Goal: Information Seeking & Learning: Find specific fact

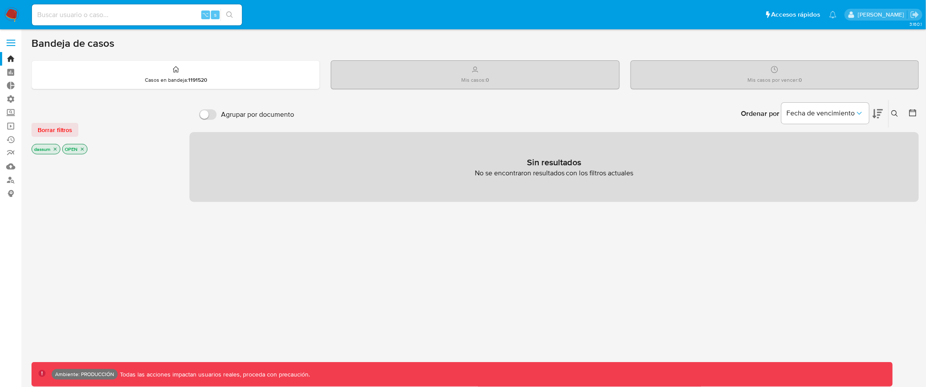
click at [11, 35] on label at bounding box center [11, 43] width 22 height 18
click at [0, 0] on input "checkbox" at bounding box center [0, 0] width 0 height 0
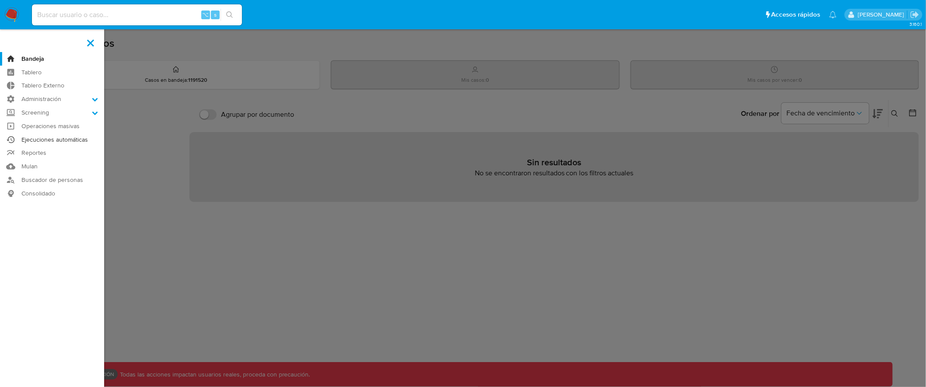
click at [83, 136] on link "Ejecuciones automáticas" at bounding box center [52, 140] width 104 height 14
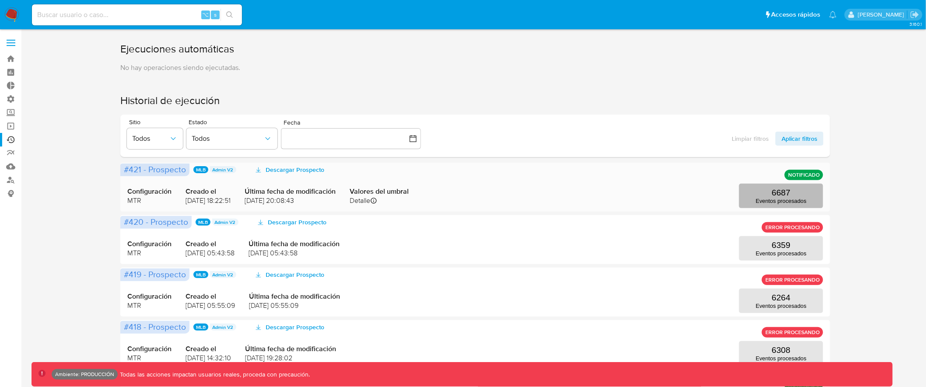
click at [787, 192] on p "6687" at bounding box center [781, 193] width 19 height 10
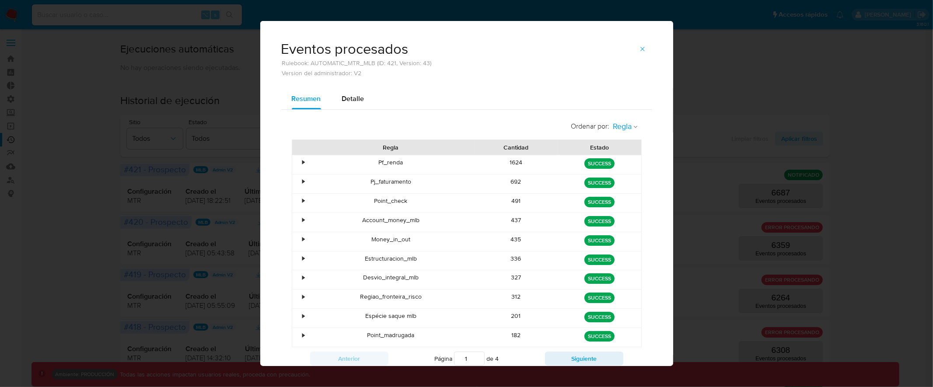
click at [619, 130] on span "Regla" at bounding box center [622, 127] width 19 height 10
click at [620, 149] on span "Estado" at bounding box center [623, 145] width 21 height 9
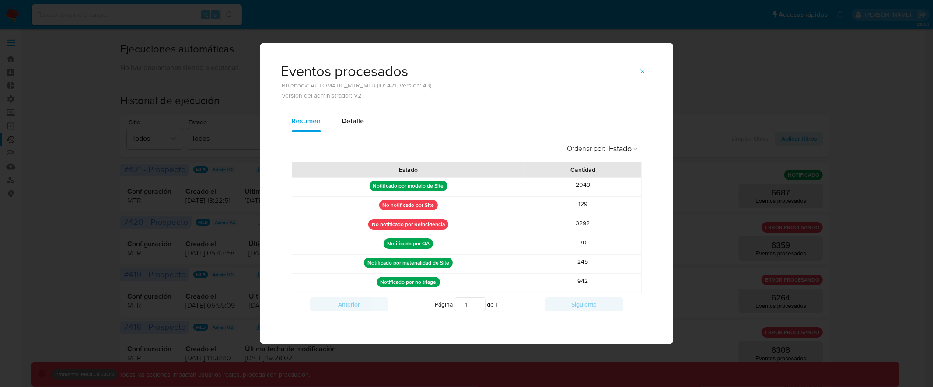
click at [150, 53] on div "Eventos procesados Rulebook: AUTOMATIC_MTR_MLB (ID: 421, Version: 43) Version d…" at bounding box center [466, 193] width 933 height 387
drag, startPoint x: 85, startPoint y: 49, endPoint x: 172, endPoint y: 88, distance: 95.6
click at [88, 50] on div "Eventos procesados Rulebook: AUTOMATIC_MTR_MLB (ID: 421, Version: 43) Version d…" at bounding box center [466, 193] width 933 height 387
click at [641, 68] on icon "button" at bounding box center [642, 71] width 7 height 7
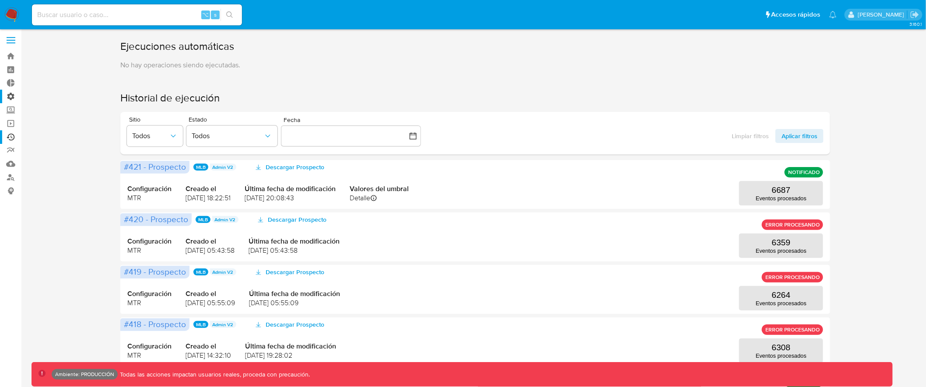
scroll to position [9, 0]
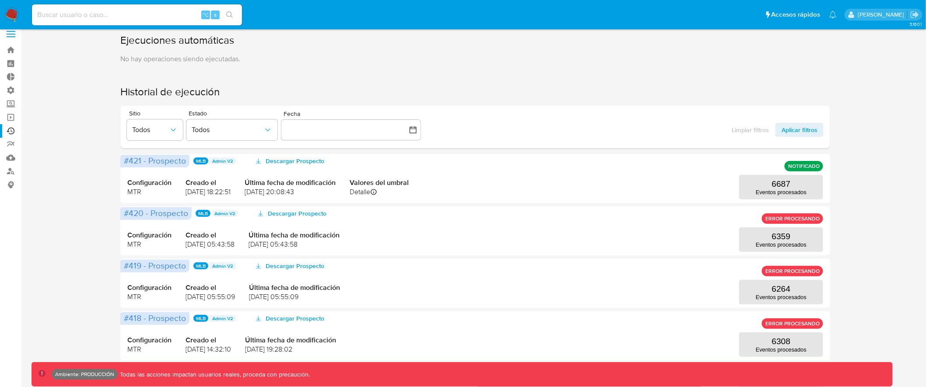
click at [11, 31] on span at bounding box center [11, 31] width 9 height 1
click at [0, 0] on input "checkbox" at bounding box center [0, 0] width 0 height 0
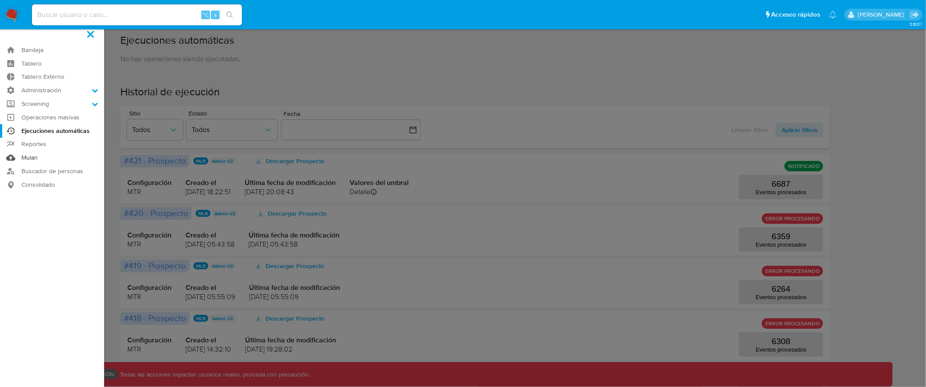
click at [32, 156] on link "Mulan" at bounding box center [52, 158] width 104 height 14
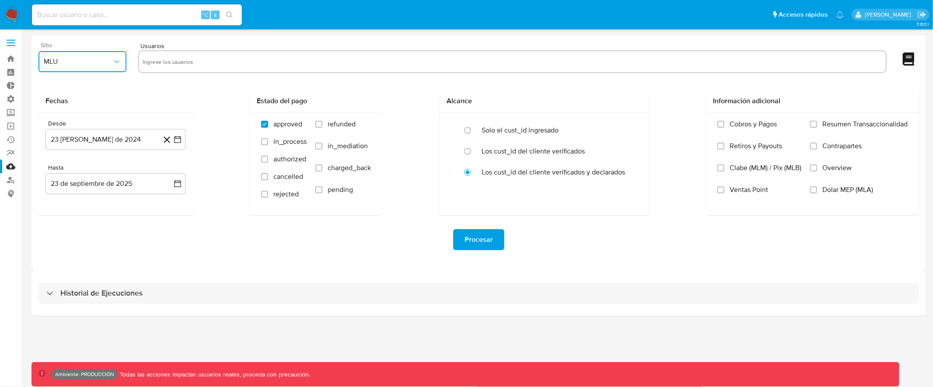
click at [118, 62] on icon "button" at bounding box center [116, 61] width 9 height 9
click at [229, 239] on div "Procesar" at bounding box center [478, 239] width 881 height 21
click at [173, 15] on input at bounding box center [137, 14] width 210 height 11
click at [97, 17] on input at bounding box center [137, 14] width 210 height 11
type input "assum.[PERSON_NAME]"
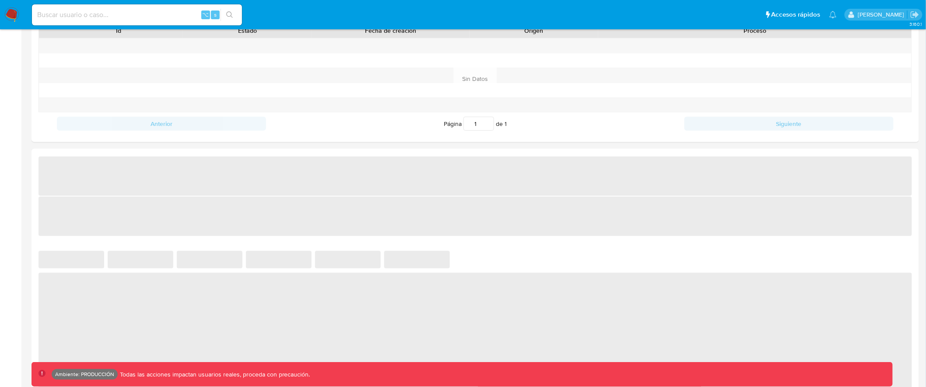
scroll to position [334, 0]
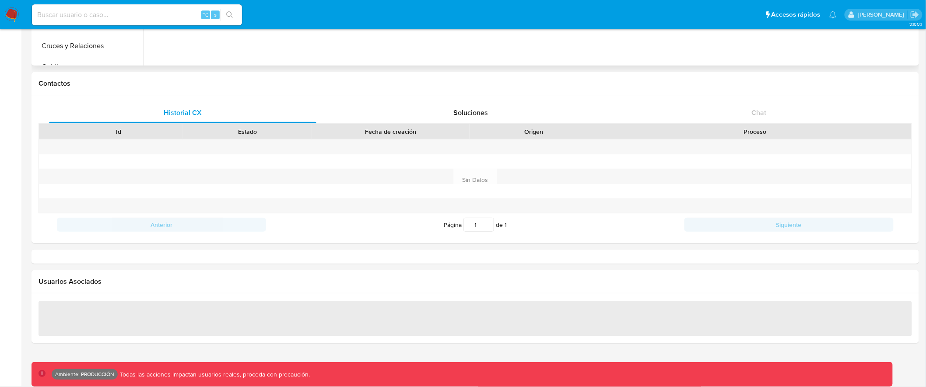
select select "10"
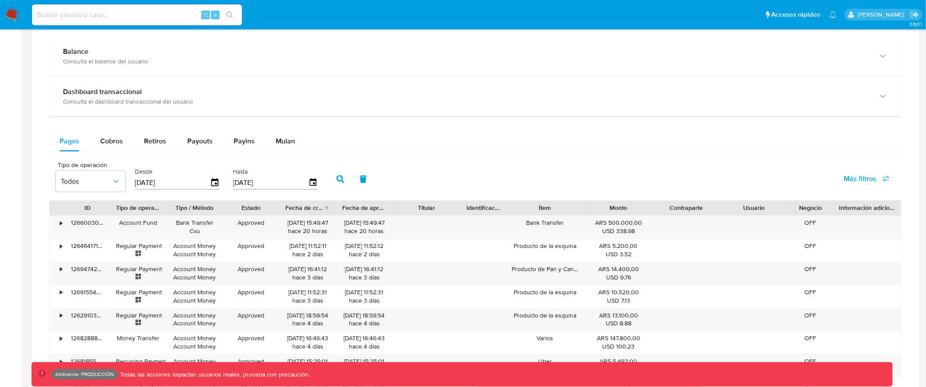
scroll to position [493, 0]
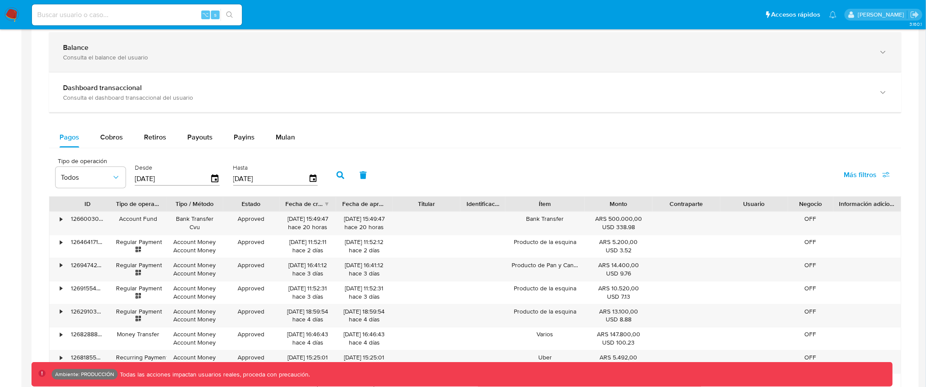
click at [290, 59] on div "Consulta el balance del usuario" at bounding box center [466, 57] width 807 height 8
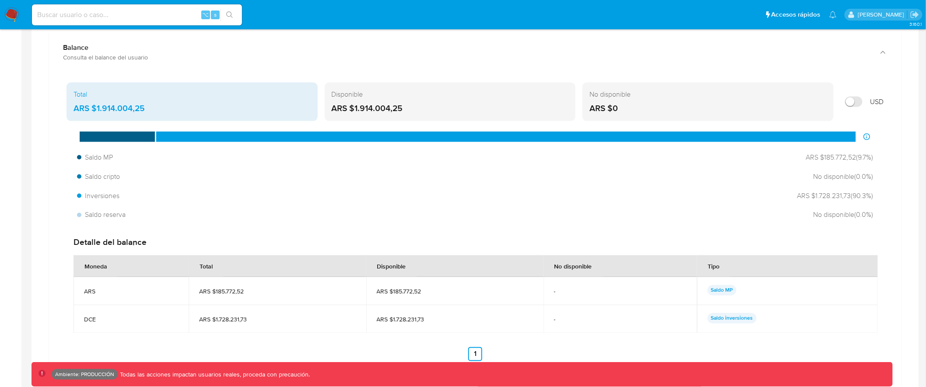
click at [654, 102] on div "No disponible ARS $0" at bounding box center [707, 102] width 251 height 38
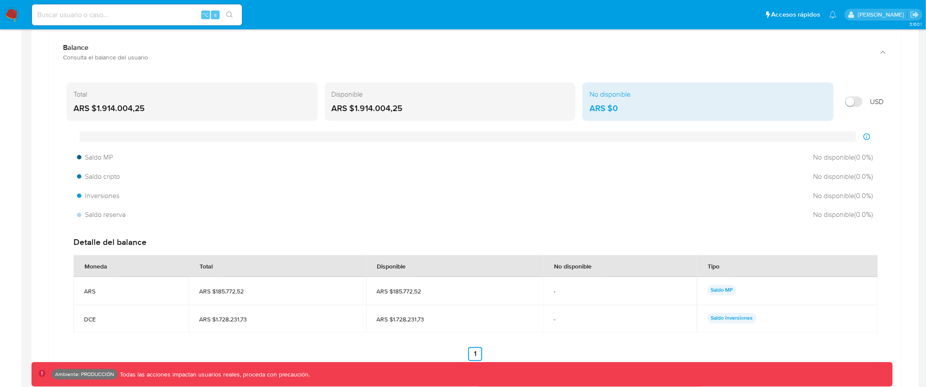
click at [446, 101] on div "Disponible ARS $1.914.004,25" at bounding box center [450, 102] width 251 height 38
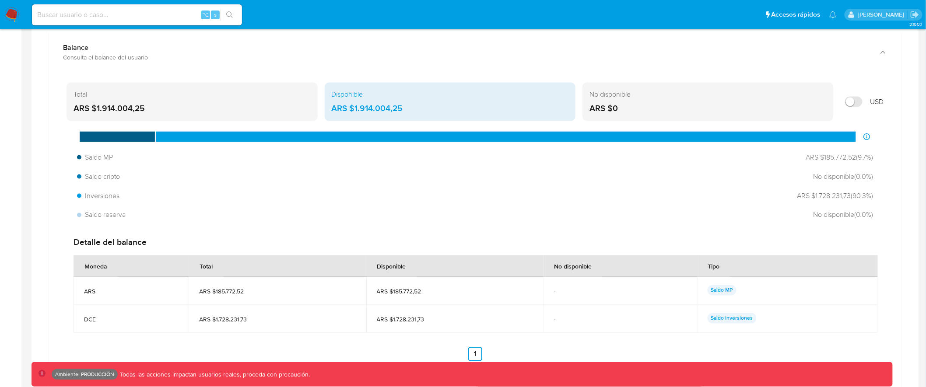
click at [226, 101] on div "Total ARS $1.914.004,25" at bounding box center [191, 102] width 251 height 38
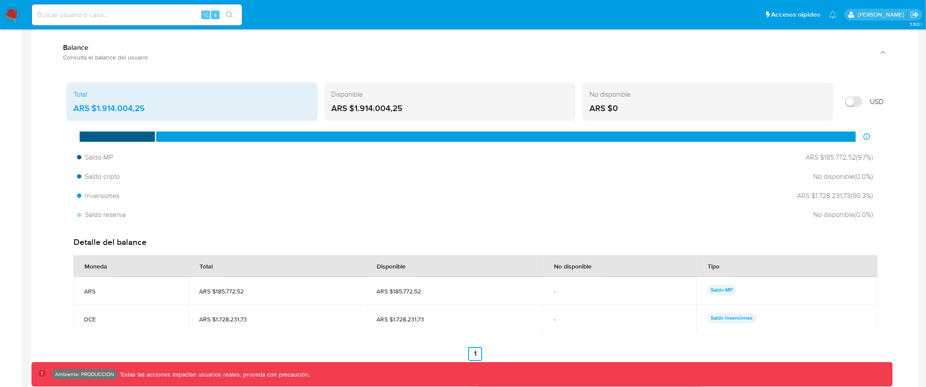
click at [378, 102] on div "Disponible ARS $1.914.004,25" at bounding box center [450, 102] width 251 height 38
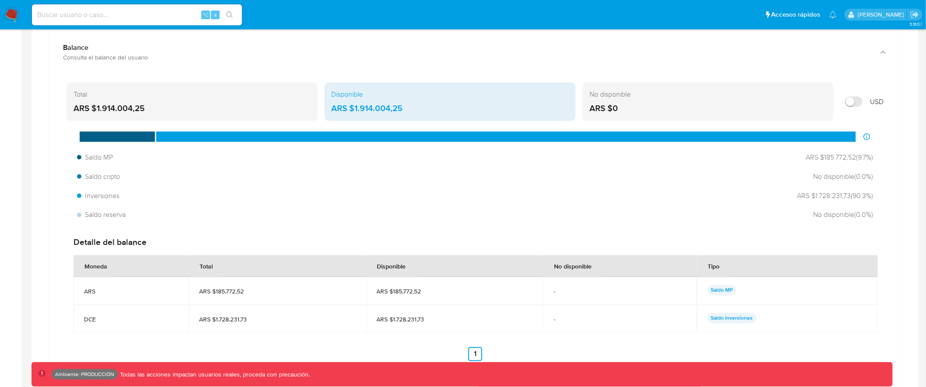
click at [644, 103] on div "No disponible ARS $0" at bounding box center [707, 102] width 251 height 38
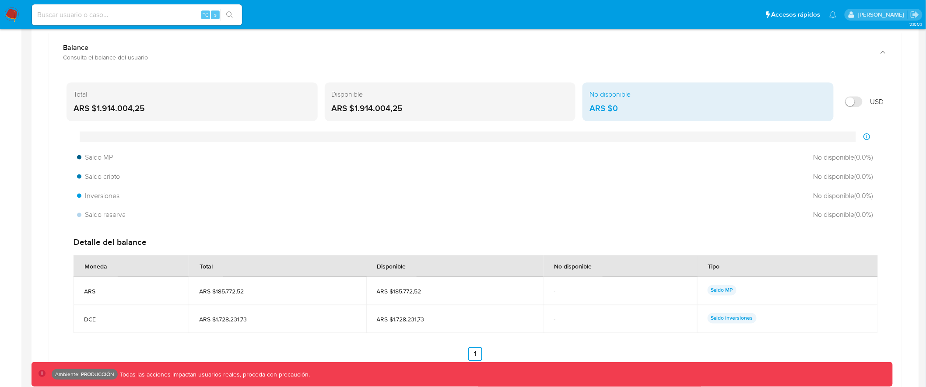
click at [483, 103] on div "ARS $1.914.004,25" at bounding box center [450, 108] width 237 height 11
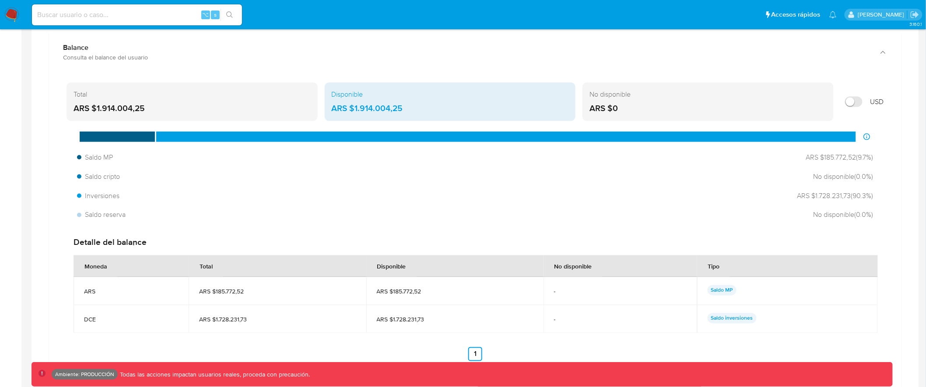
click at [245, 103] on div "ARS $1.914.004,25" at bounding box center [191, 108] width 237 height 11
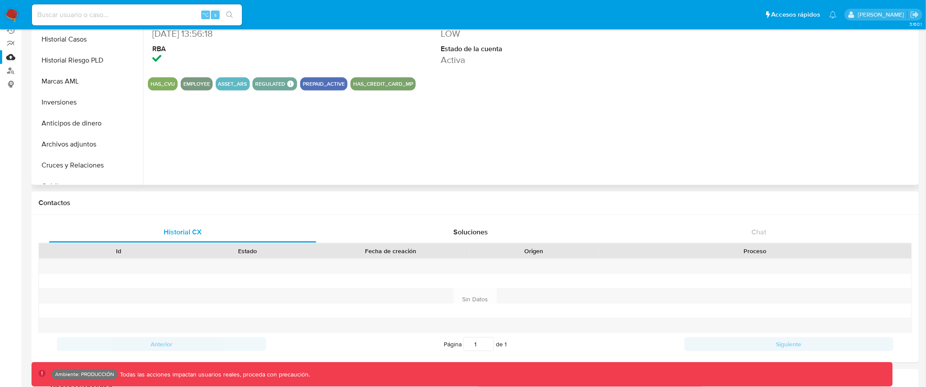
scroll to position [0, 0]
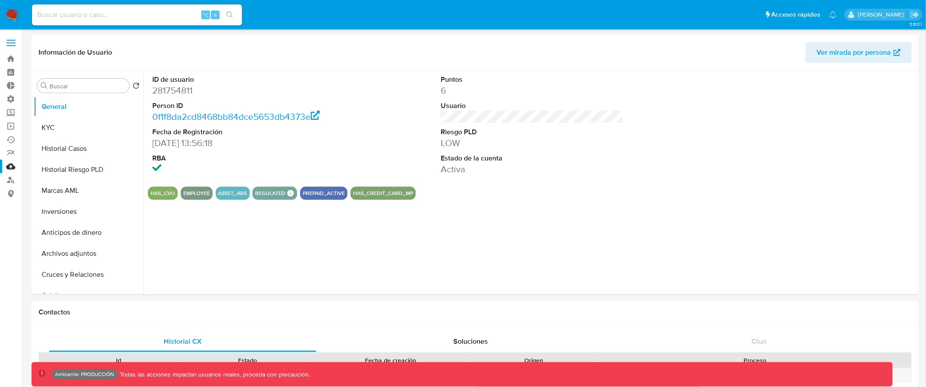
click at [14, 38] on label at bounding box center [11, 43] width 22 height 18
click at [0, 0] on input "checkbox" at bounding box center [0, 0] width 0 height 0
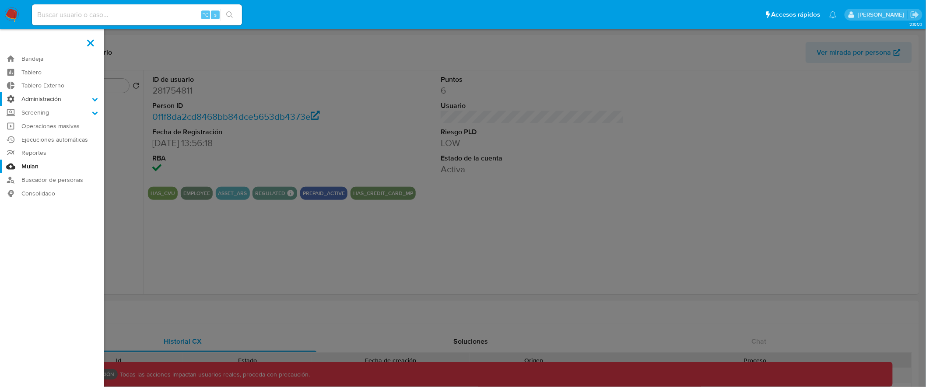
click at [95, 100] on icon at bounding box center [95, 99] width 6 height 3
click at [0, 0] on input "Administración" at bounding box center [0, 0] width 0 height 0
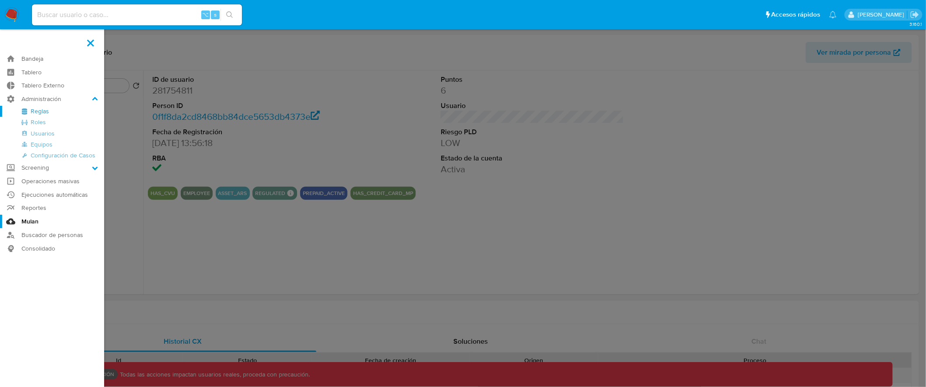
click at [43, 110] on link "Reglas" at bounding box center [52, 111] width 104 height 11
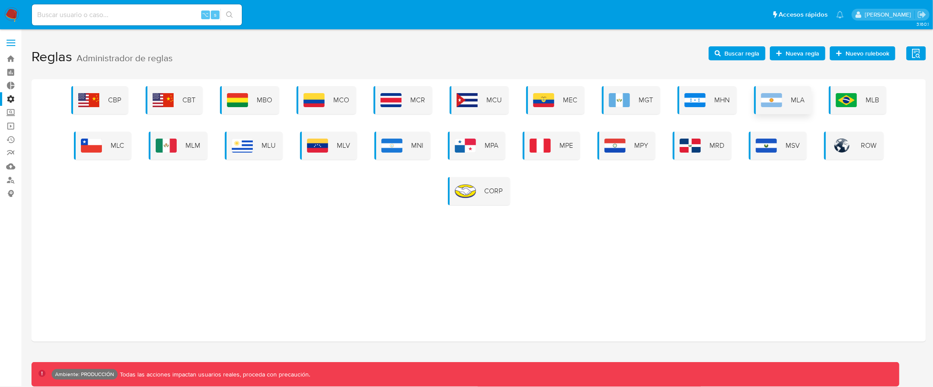
click at [766, 94] on img at bounding box center [771, 100] width 21 height 14
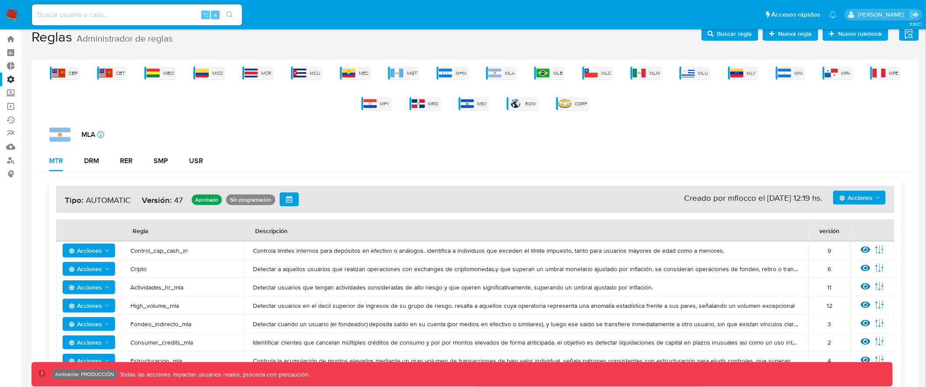
scroll to position [73, 0]
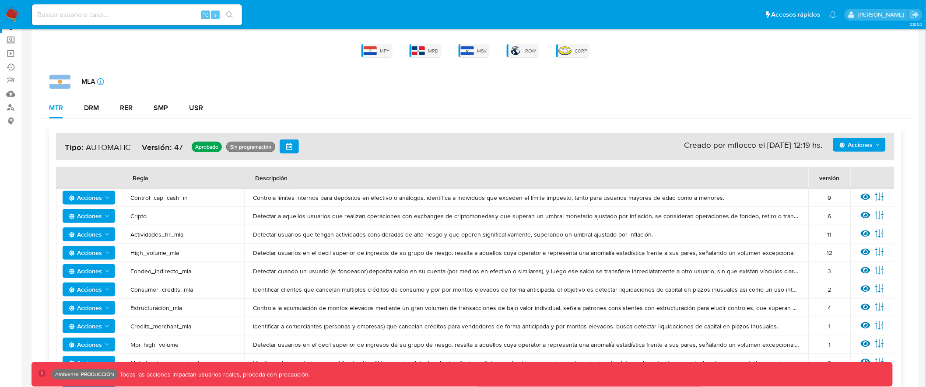
click at [854, 140] on span "Acciones" at bounding box center [855, 145] width 33 height 14
click at [667, 56] on div "CBP CBT MBO MCO MCR MCU MEC MGT MHN MLA MLB MLC MLM MLU MLV MNI MPA MPE MPY MRD…" at bounding box center [474, 36] width 873 height 44
click at [868, 147] on span "Acciones" at bounding box center [855, 145] width 33 height 14
click at [861, 222] on button "Ejecuciones" at bounding box center [858, 229] width 79 height 21
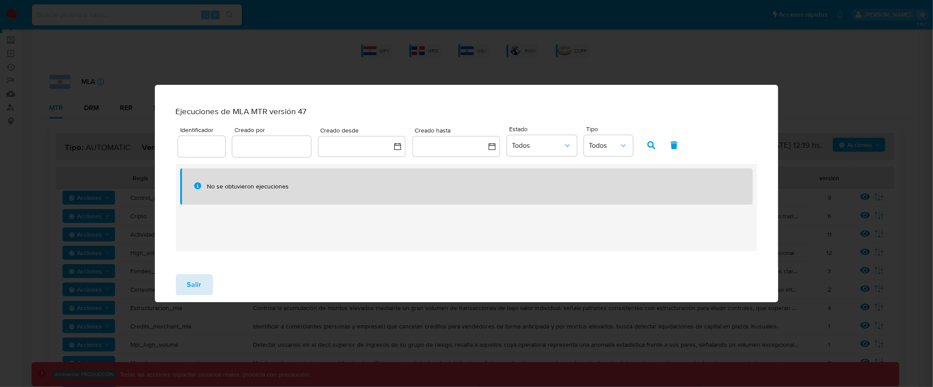
click at [205, 287] on button "Salir" at bounding box center [194, 284] width 37 height 21
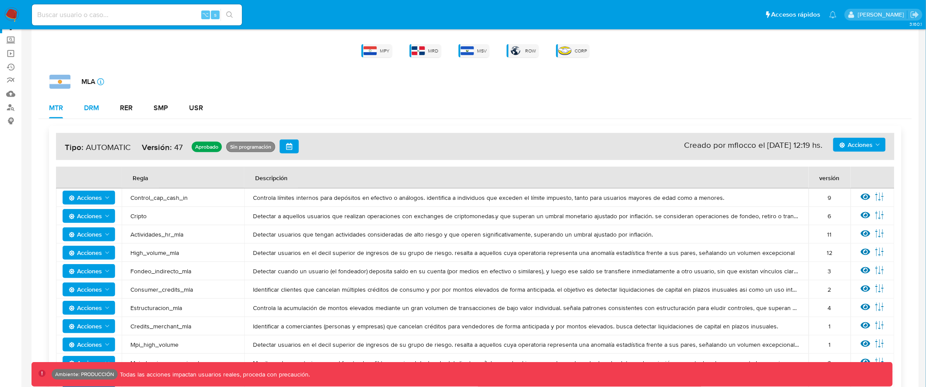
click at [91, 105] on div "DRM" at bounding box center [91, 108] width 15 height 7
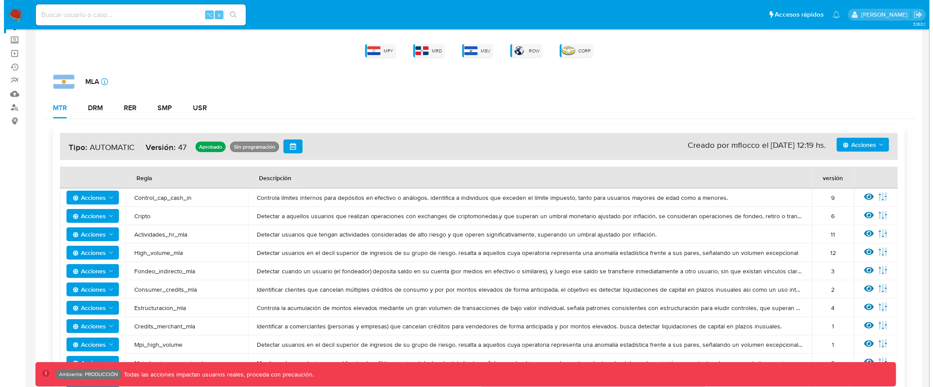
scroll to position [0, 0]
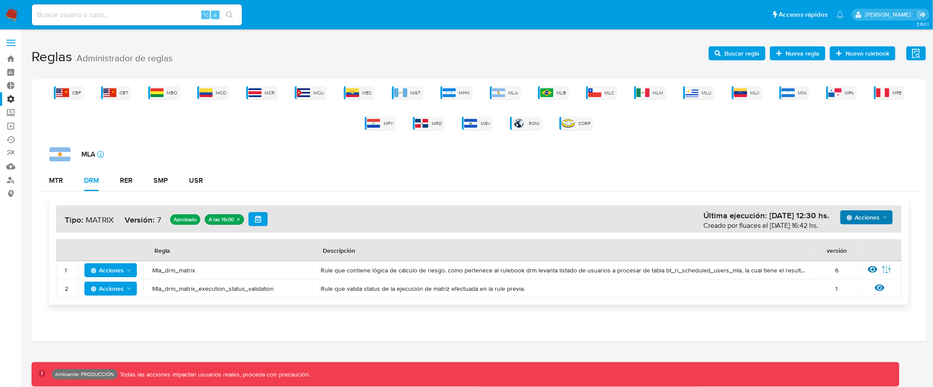
click at [890, 218] on button "Acciones" at bounding box center [866, 217] width 52 height 14
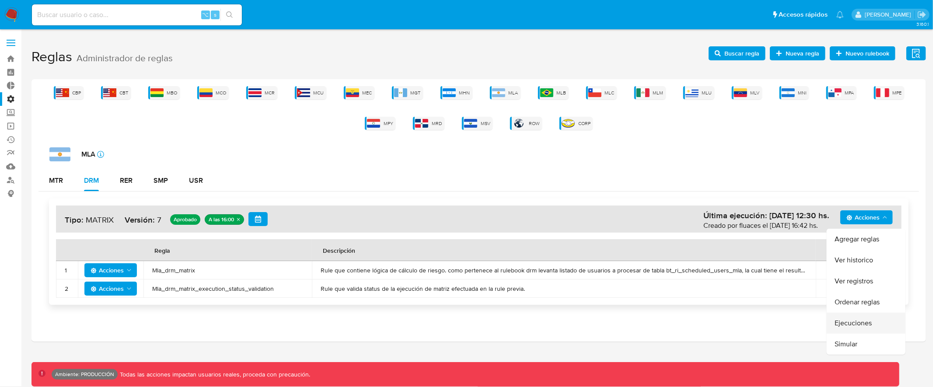
click at [874, 317] on button "Ejecuciones" at bounding box center [866, 323] width 79 height 21
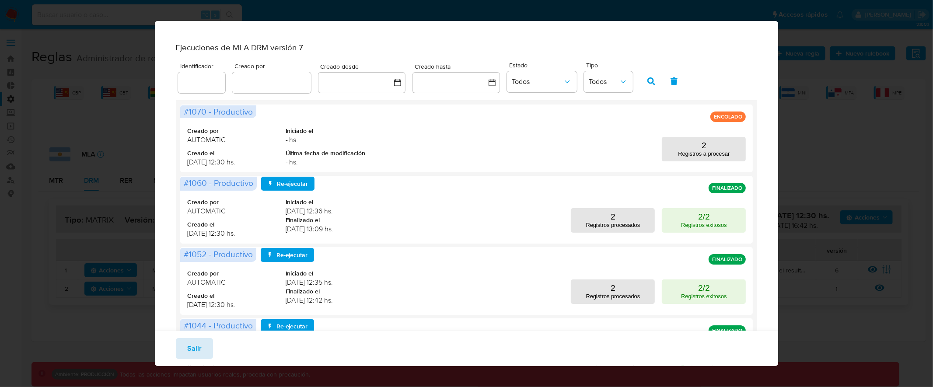
click at [195, 341] on span "Salir" at bounding box center [194, 348] width 14 height 19
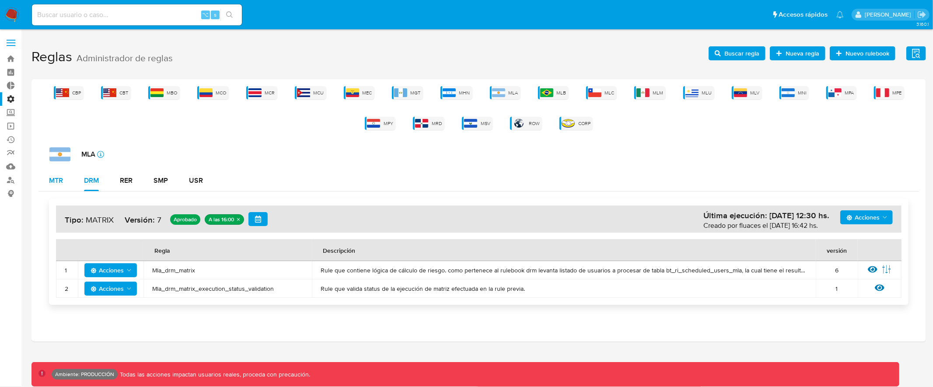
click at [52, 182] on div "MTR" at bounding box center [56, 180] width 14 height 7
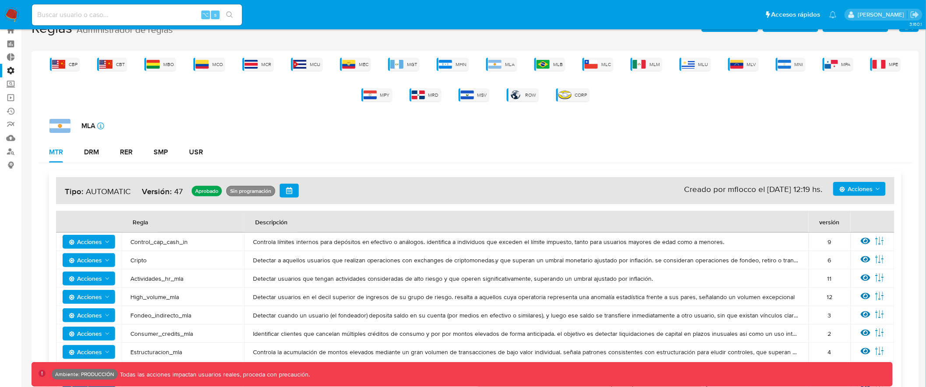
scroll to position [44, 0]
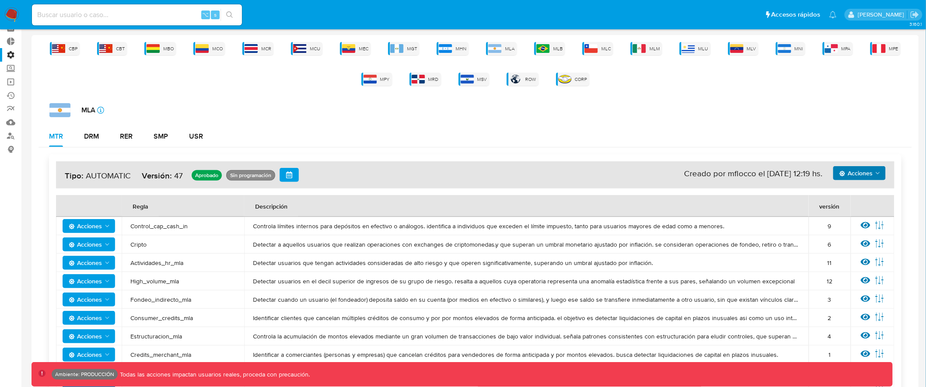
click at [845, 174] on icon "Acciones" at bounding box center [842, 174] width 6 height 6
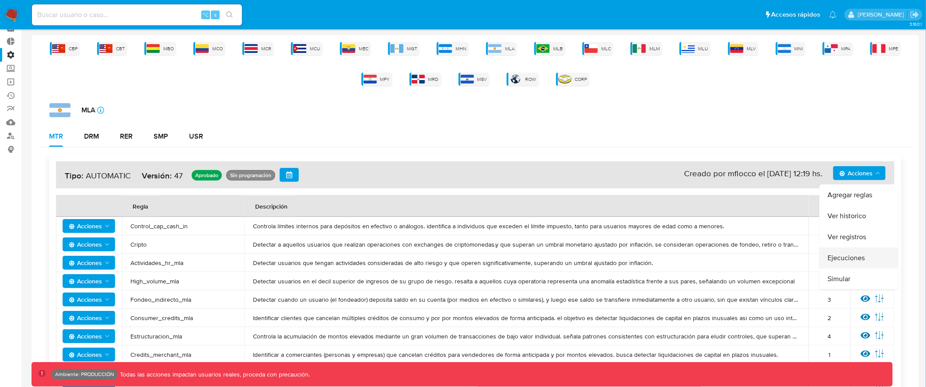
click at [843, 257] on button "Ejecuciones" at bounding box center [858, 258] width 79 height 21
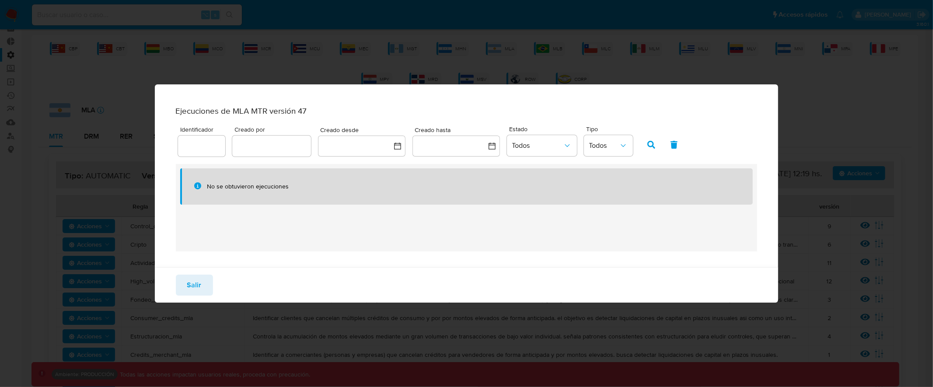
click at [448, 186] on div "No se obtuvieron ejecuciones" at bounding box center [473, 186] width 532 height 8
click at [210, 293] on button "Salir" at bounding box center [194, 285] width 37 height 21
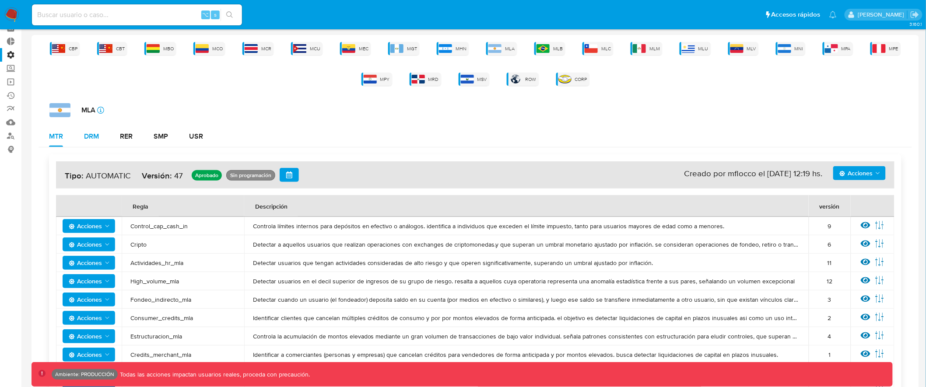
click at [91, 133] on div "DRM" at bounding box center [91, 136] width 15 height 7
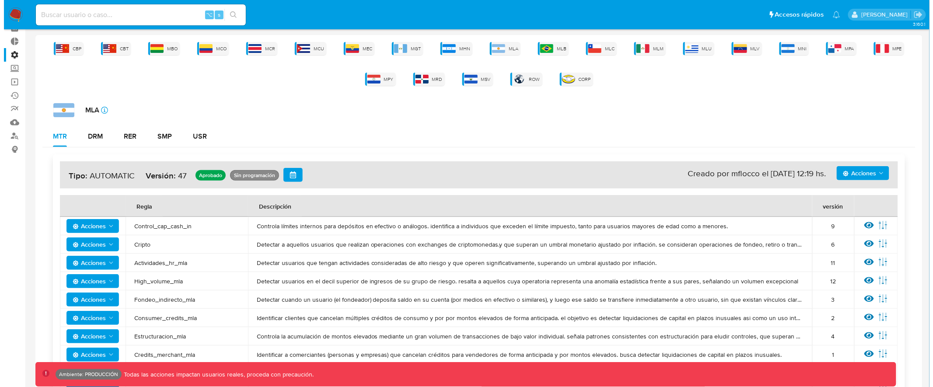
scroll to position [0, 0]
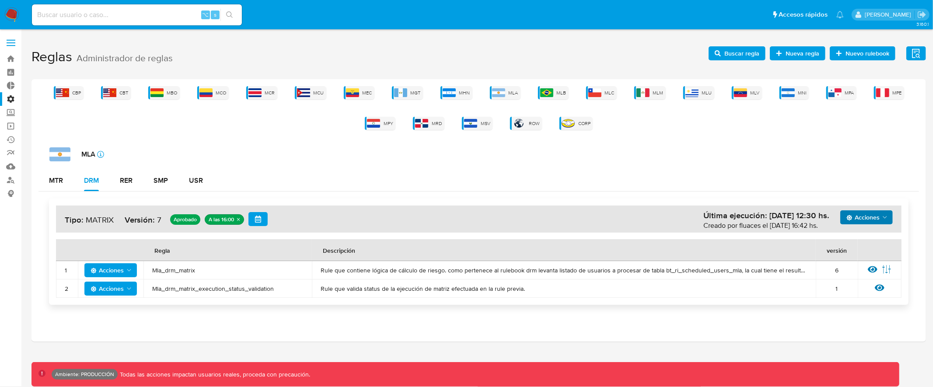
click at [887, 217] on polygon "Acciones" at bounding box center [885, 217] width 4 height 2
click at [880, 316] on button "Ejecuciones" at bounding box center [866, 323] width 79 height 21
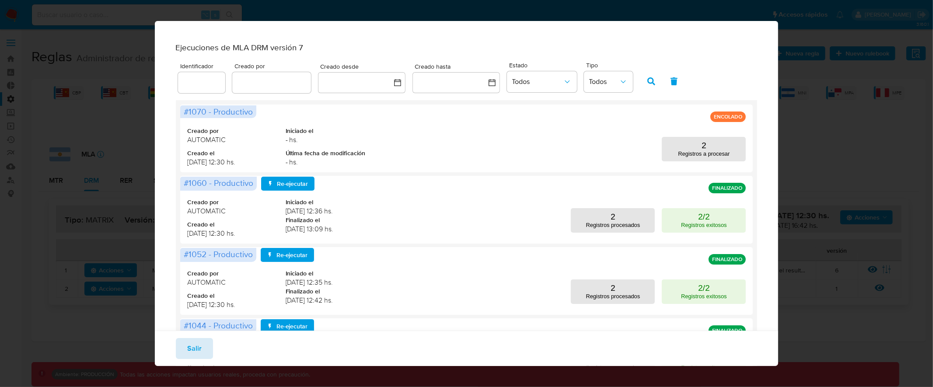
click at [207, 343] on button "Salir" at bounding box center [194, 348] width 37 height 21
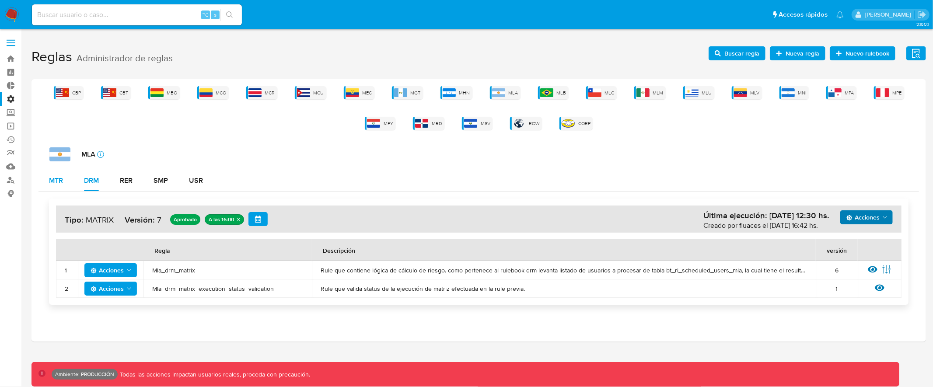
click at [59, 178] on div "MTR" at bounding box center [56, 180] width 14 height 7
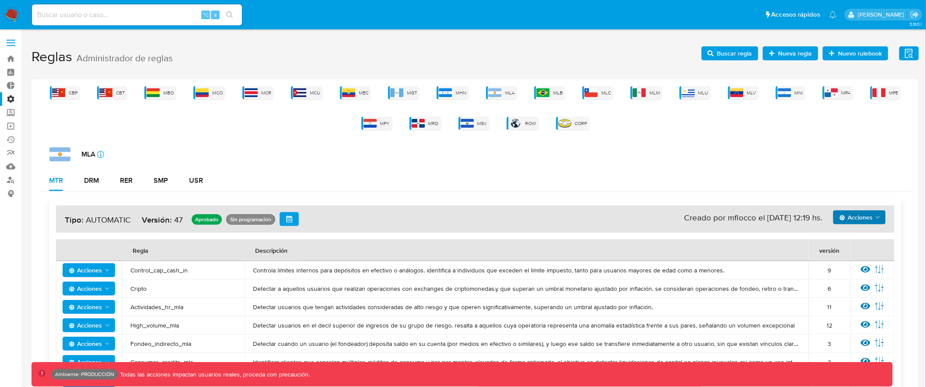
click at [882, 218] on button "Acciones" at bounding box center [859, 217] width 52 height 14
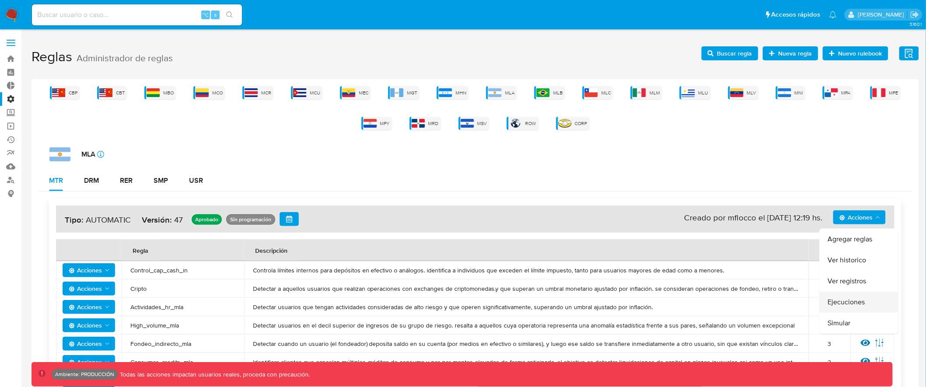
click at [877, 302] on button "Ejecuciones" at bounding box center [858, 302] width 79 height 21
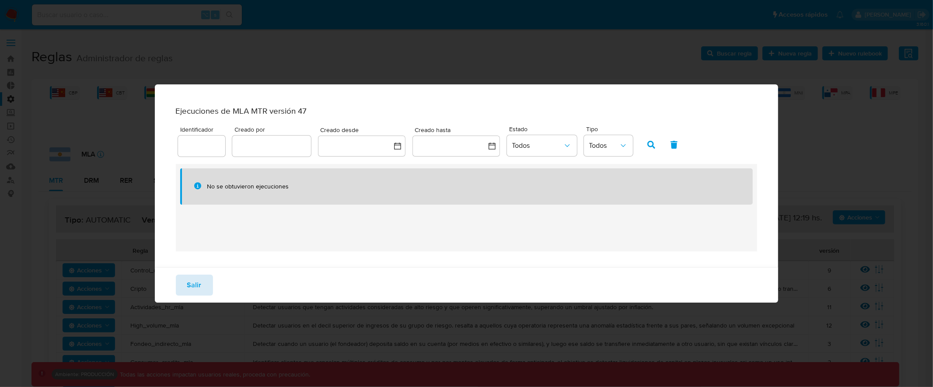
click at [199, 294] on span "Salir" at bounding box center [194, 285] width 14 height 19
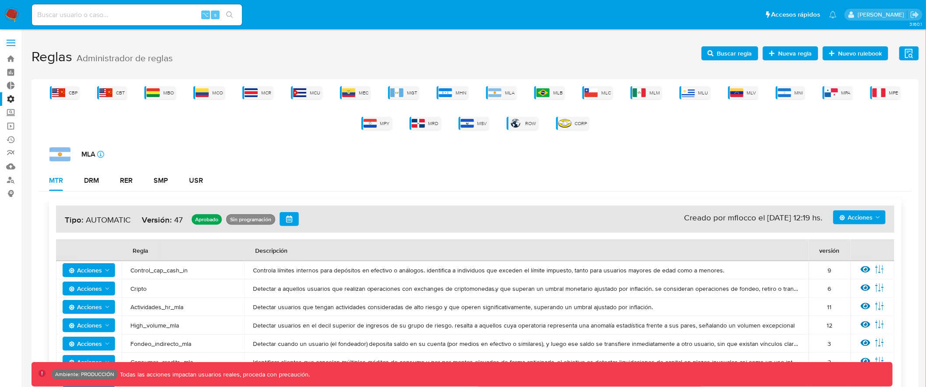
click at [868, 217] on span "Acciones" at bounding box center [855, 217] width 33 height 14
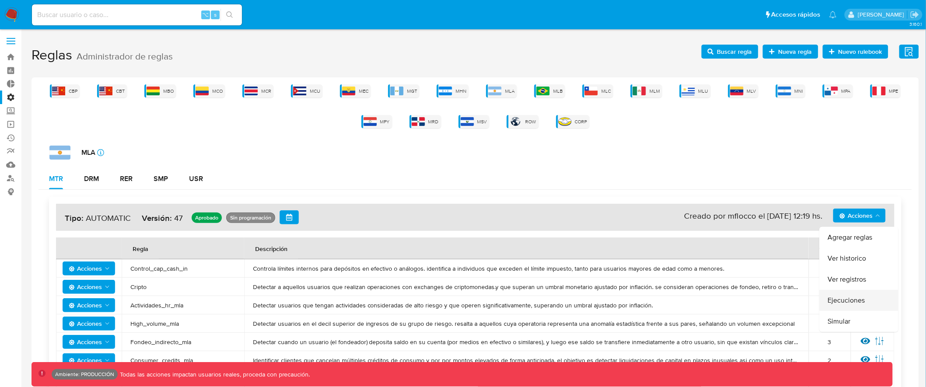
scroll to position [3, 0]
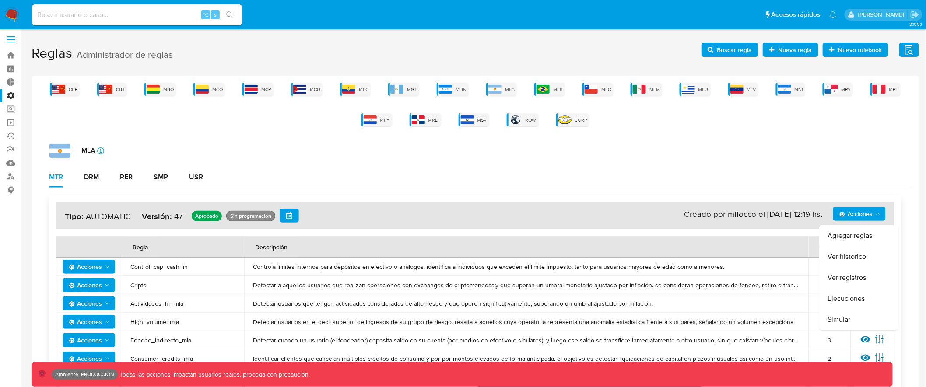
click at [250, 112] on div "CBP CBT MBO MCO MCR MCU MEC MGT MHN MLA MLB MLC MLM MLU MLV MNI MPA MPE MPY MRD…" at bounding box center [474, 105] width 873 height 44
click at [99, 174] on div "DRM" at bounding box center [91, 177] width 15 height 7
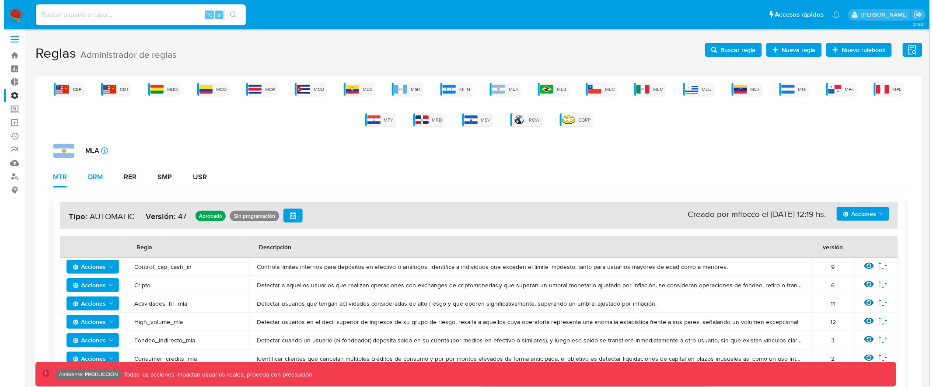
scroll to position [0, 0]
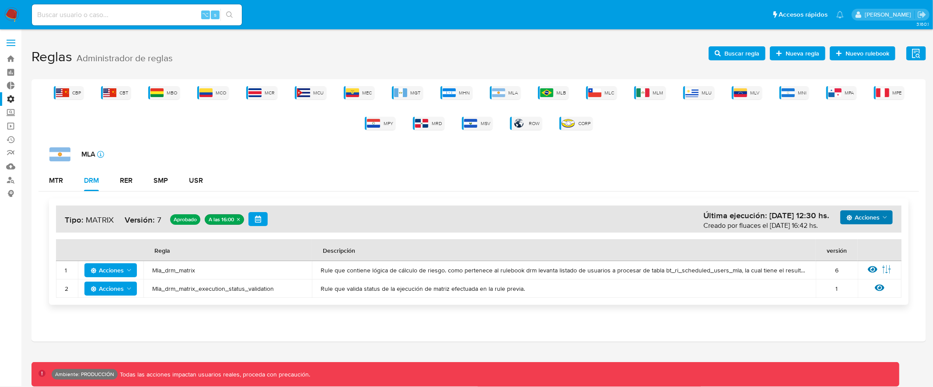
click at [875, 219] on span "Acciones" at bounding box center [863, 217] width 33 height 14
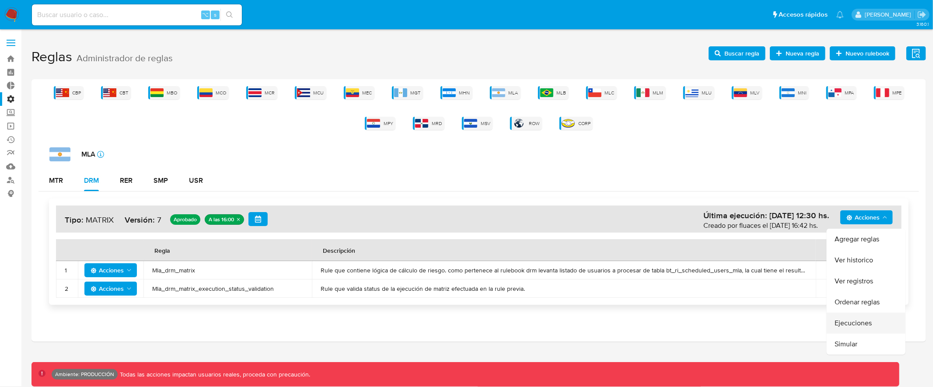
click at [867, 324] on button "Ejecuciones" at bounding box center [866, 323] width 79 height 21
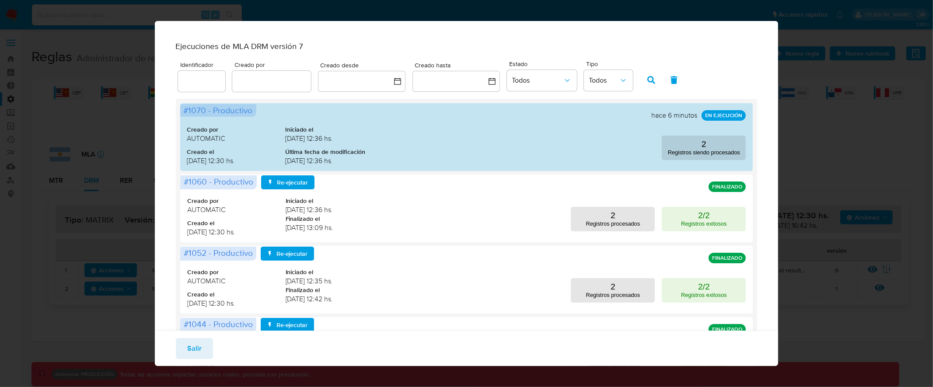
scroll to position [2, 0]
click at [570, 208] on div "Creado por AUTOMATIC Creado el [DATE] 12:30 hs. Iniciado el [DATE] 12:36 hs. Fi…" at bounding box center [466, 208] width 559 height 61
click at [83, 163] on div "Ejecuciones de MLA DRM versión 7 Identificador Creado por Creado desde Creado h…" at bounding box center [466, 193] width 933 height 387
click at [194, 350] on span "Salir" at bounding box center [194, 348] width 14 height 19
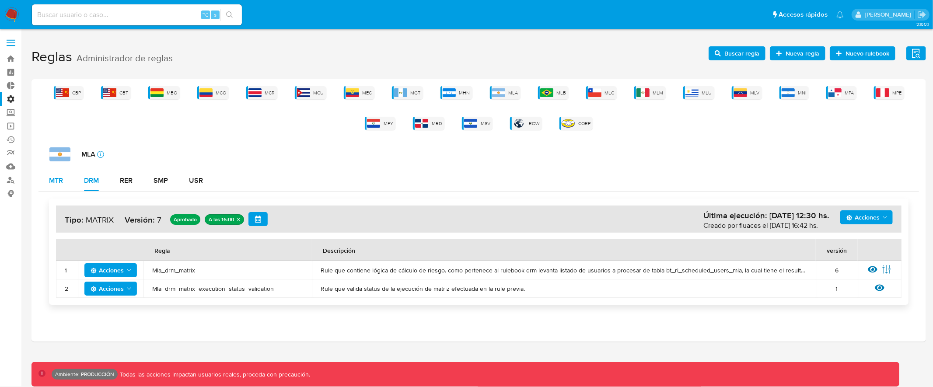
click at [63, 184] on div "MTR" at bounding box center [56, 180] width 14 height 7
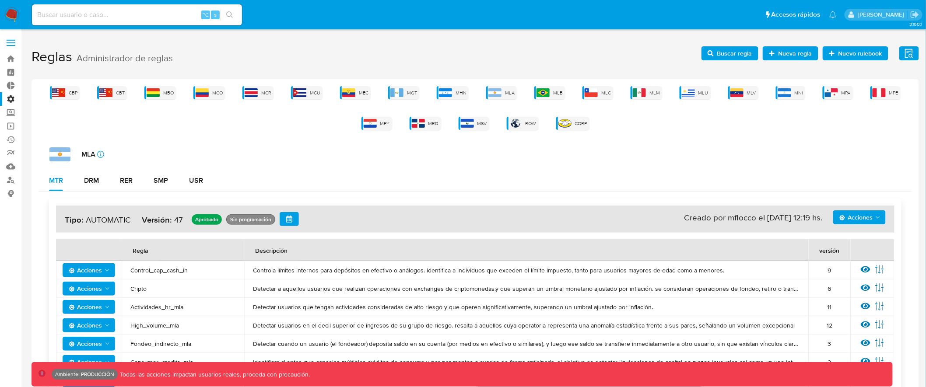
click at [856, 224] on h4 "Acciones Sin ejecuciones realizadas Creado por mflocco el [DATE] 12:19 hs. Tipo…" at bounding box center [475, 219] width 821 height 14
click at [857, 220] on span "Acciones" at bounding box center [855, 217] width 33 height 14
click at [857, 304] on button "Ejecuciones" at bounding box center [858, 302] width 79 height 21
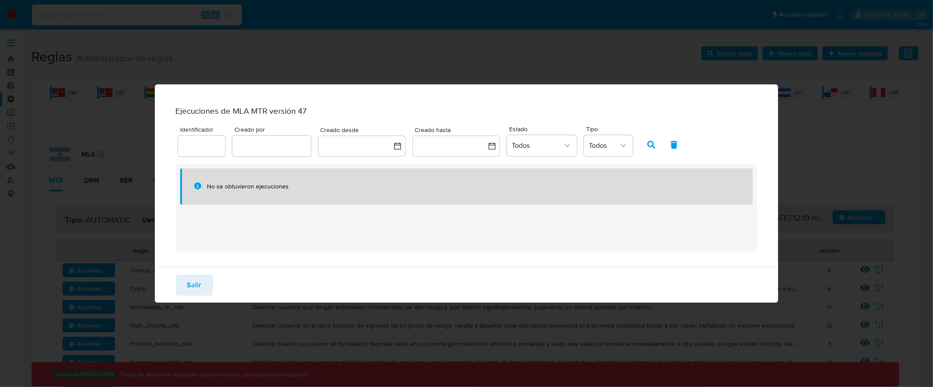
click at [198, 285] on span "Salir" at bounding box center [194, 285] width 14 height 19
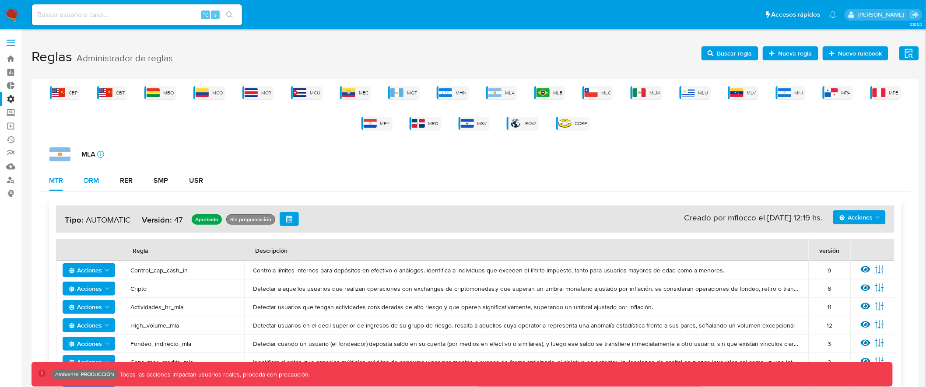
click at [92, 180] on div "DRM" at bounding box center [91, 180] width 15 height 7
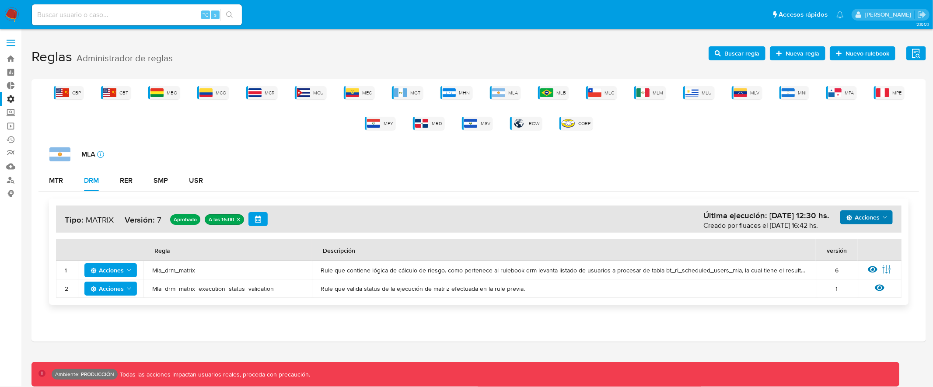
click at [881, 216] on span "Acciones" at bounding box center [868, 217] width 42 height 12
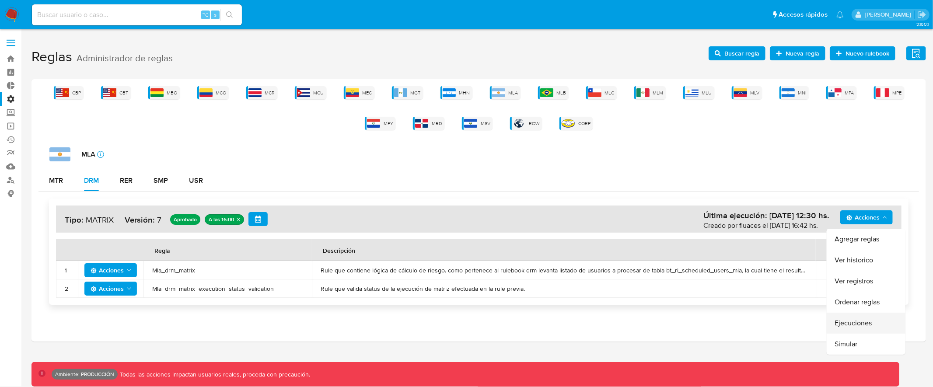
click at [877, 324] on button "Ejecuciones" at bounding box center [866, 323] width 79 height 21
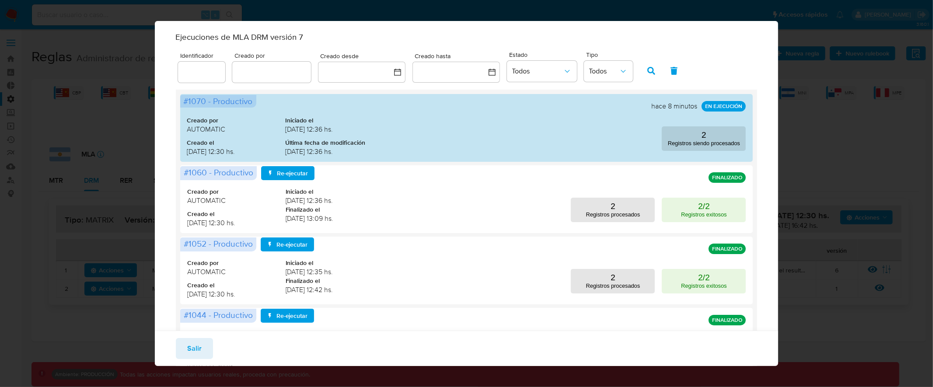
scroll to position [0, 0]
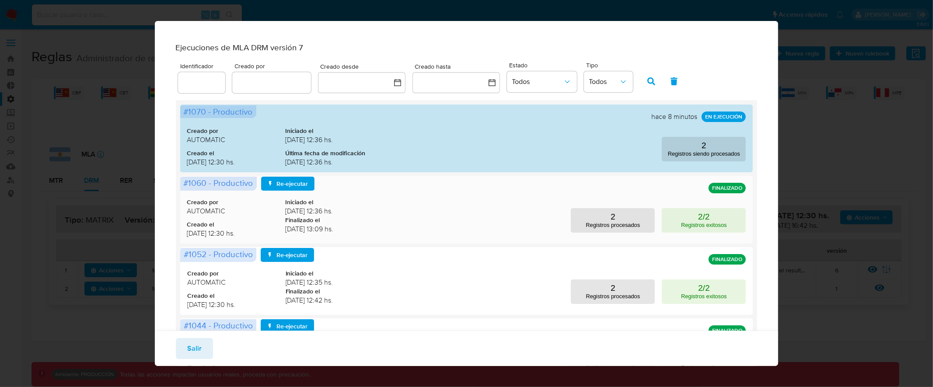
click at [470, 209] on div "Creado por AUTOMATIC Creado el [DATE] 12:30 hs. Iniciado el [DATE] 12:36 hs. Fi…" at bounding box center [466, 209] width 559 height 61
click at [329, 206] on span "Iniciado el" at bounding box center [335, 202] width 98 height 8
click at [183, 355] on button "Salir" at bounding box center [194, 348] width 37 height 21
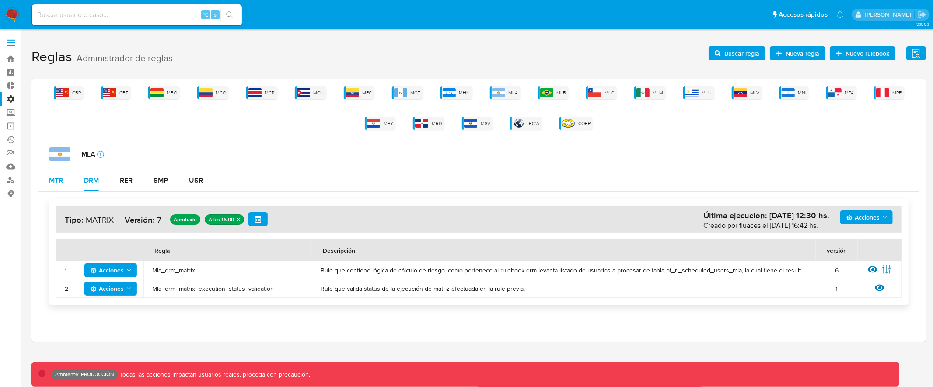
click at [53, 177] on div "MTR" at bounding box center [56, 180] width 14 height 7
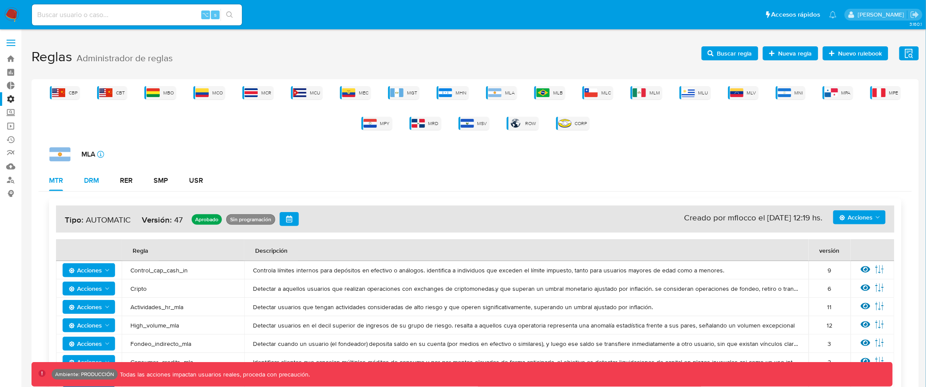
click at [94, 177] on div "DRM" at bounding box center [91, 180] width 15 height 7
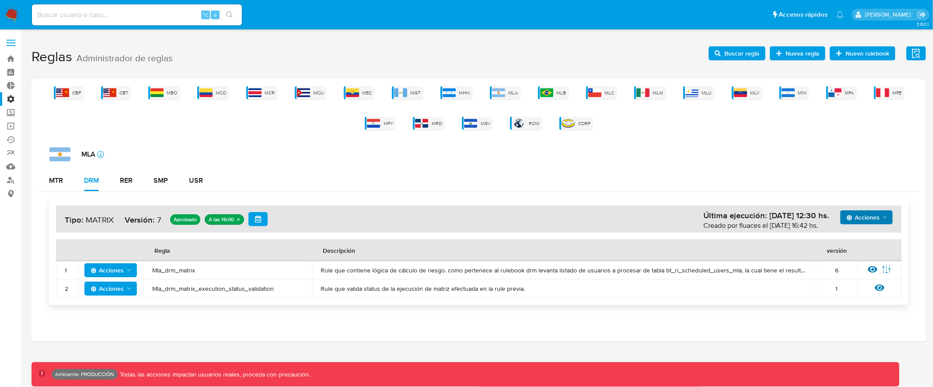
click at [880, 219] on span "Acciones" at bounding box center [863, 217] width 33 height 14
click at [696, 171] on div "MTR DRM RER SMP USR" at bounding box center [478, 180] width 881 height 21
click at [62, 182] on div "MTR" at bounding box center [56, 180] width 14 height 7
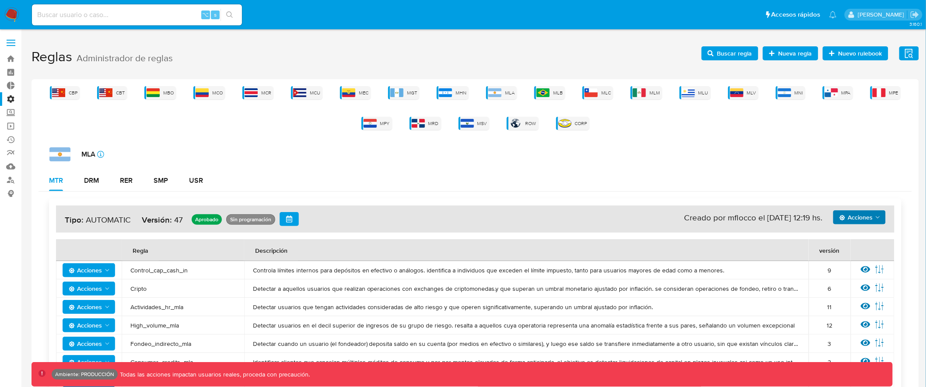
click at [867, 213] on span "Acciones" at bounding box center [855, 217] width 33 height 14
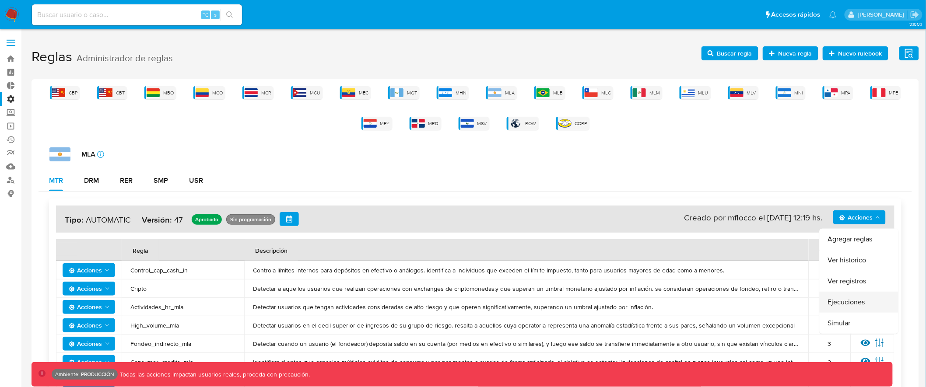
click at [857, 301] on button "Ejecuciones" at bounding box center [858, 302] width 79 height 21
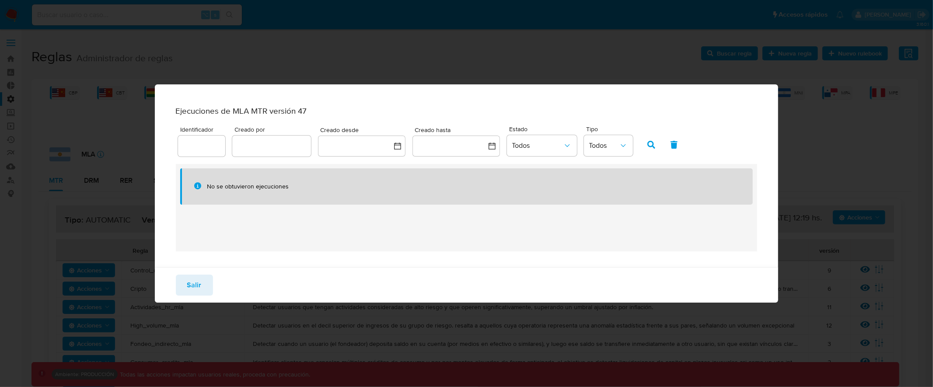
click at [202, 287] on button "Salir" at bounding box center [194, 285] width 37 height 21
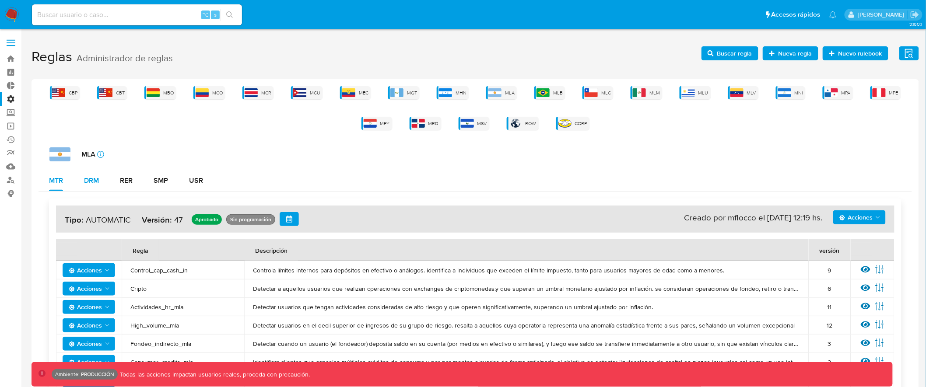
click at [91, 182] on div "DRM" at bounding box center [91, 180] width 15 height 7
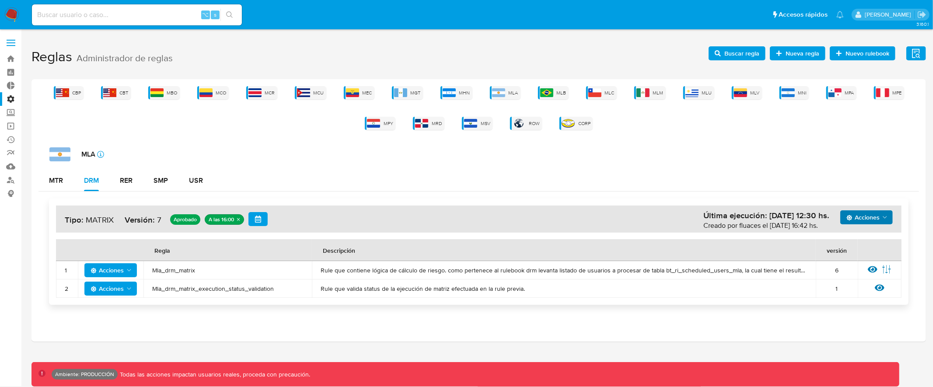
click at [876, 216] on span "Acciones" at bounding box center [863, 217] width 33 height 14
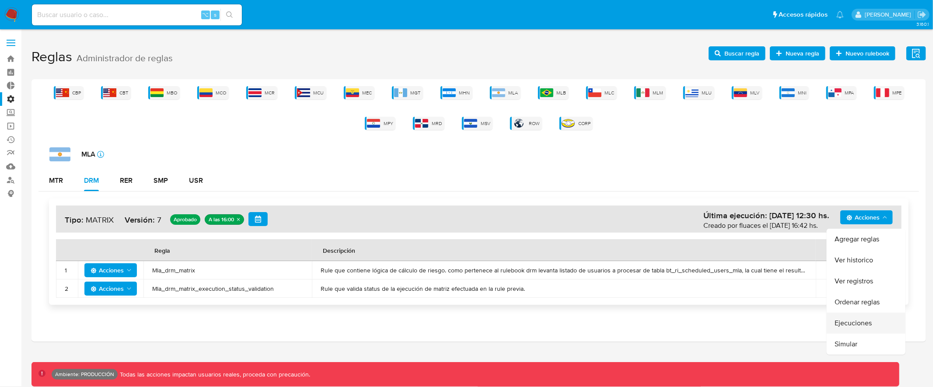
click at [850, 324] on button "Ejecuciones" at bounding box center [866, 323] width 79 height 21
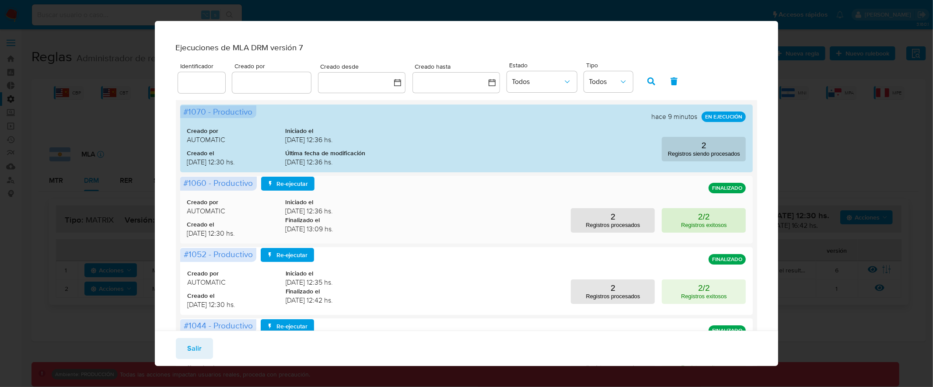
click at [698, 222] on p "2/2" at bounding box center [704, 217] width 12 height 10
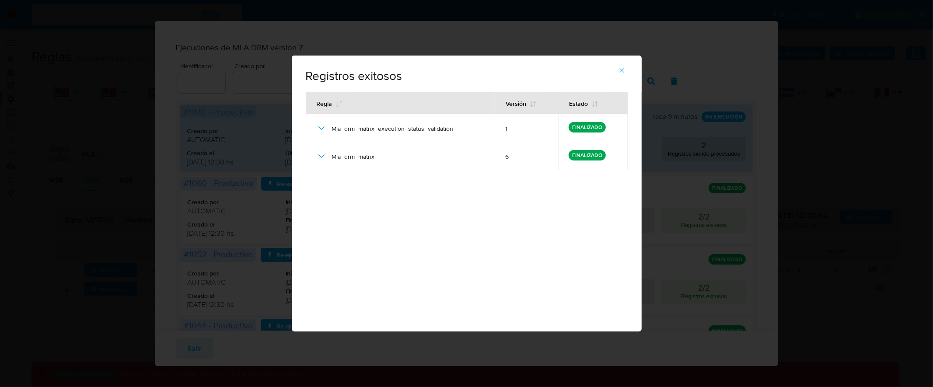
click at [622, 70] on icon "button" at bounding box center [621, 70] width 5 height 5
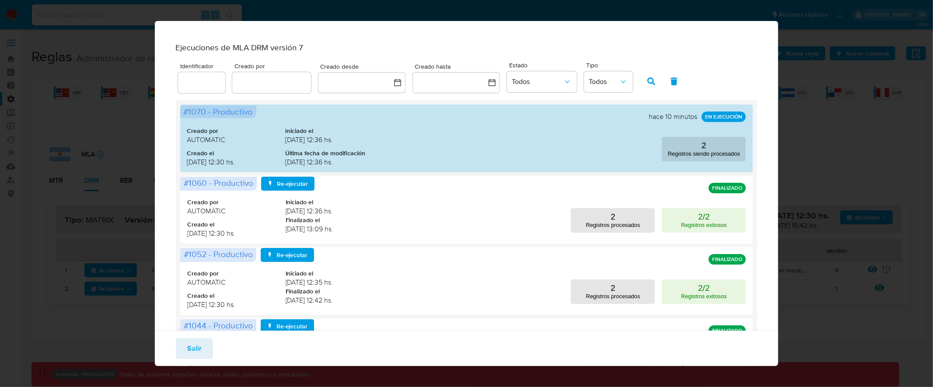
click at [94, 148] on div "Ejecuciones de MLA DRM versión 7 Identificador Creado por Creado desde Creado h…" at bounding box center [466, 193] width 933 height 387
drag, startPoint x: 201, startPoint y: 350, endPoint x: 365, endPoint y: 237, distance: 199.1
click at [364, 239] on div "Ejecuciones de MLA DRM versión 7 Identificador Creado por Creado desde Creado h…" at bounding box center [467, 193] width 624 height 345
click at [361, 215] on span "[DATE] 12:36 hs." at bounding box center [335, 211] width 98 height 10
click at [187, 356] on span "Salir" at bounding box center [194, 348] width 14 height 19
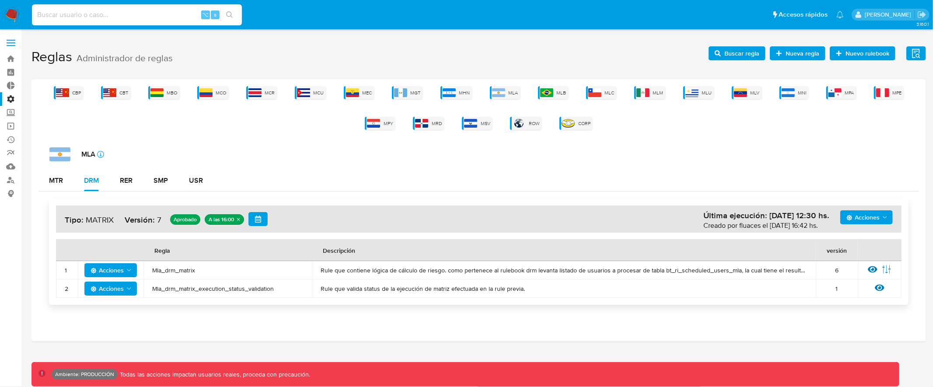
click at [156, 17] on input at bounding box center [137, 14] width 210 height 11
type input "assum.[PERSON_NAME]"
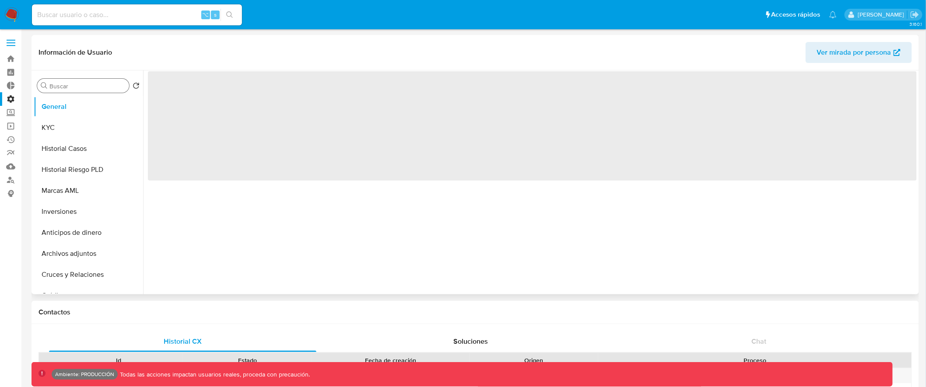
select select "10"
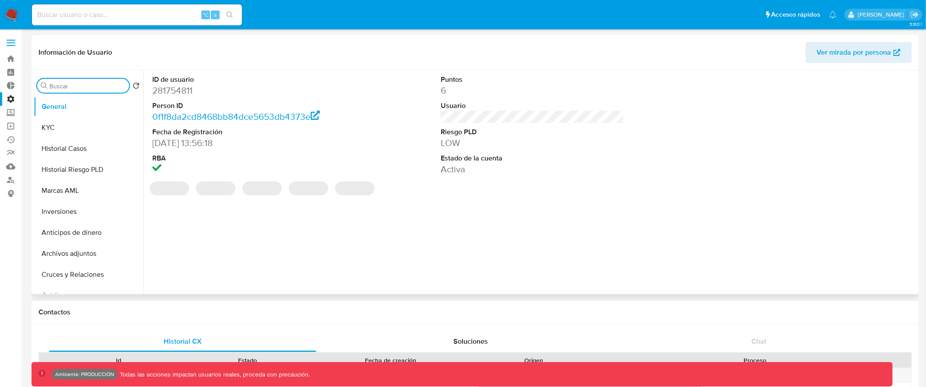
click at [80, 87] on input "Buscar" at bounding box center [87, 86] width 76 height 8
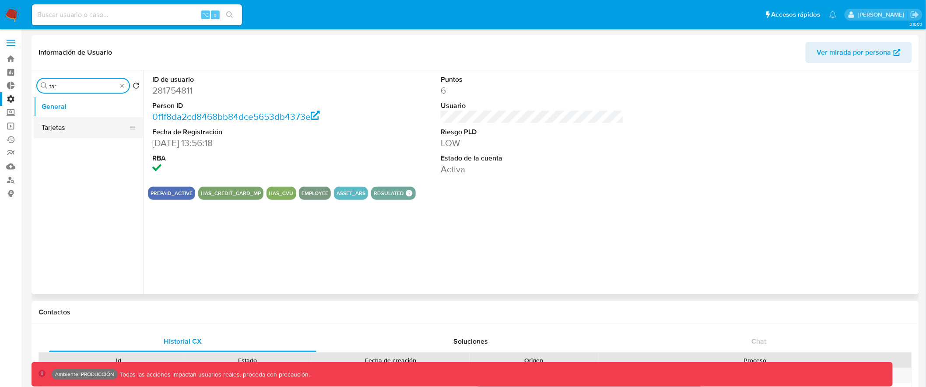
type input "tar"
click at [75, 120] on button "Tarjetas" at bounding box center [85, 127] width 102 height 21
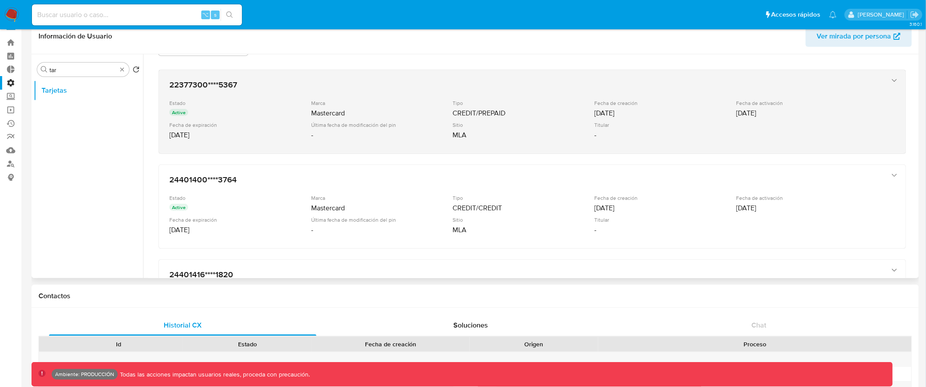
scroll to position [49, 0]
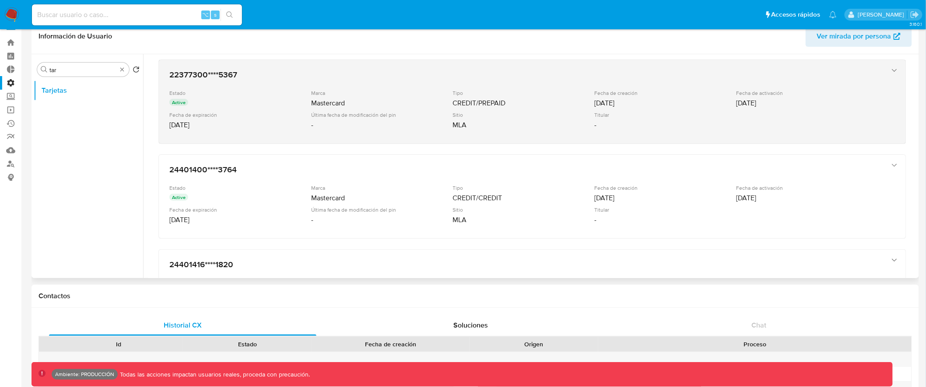
click at [392, 113] on div "Última fecha de modificación del pin" at bounding box center [381, 115] width 140 height 7
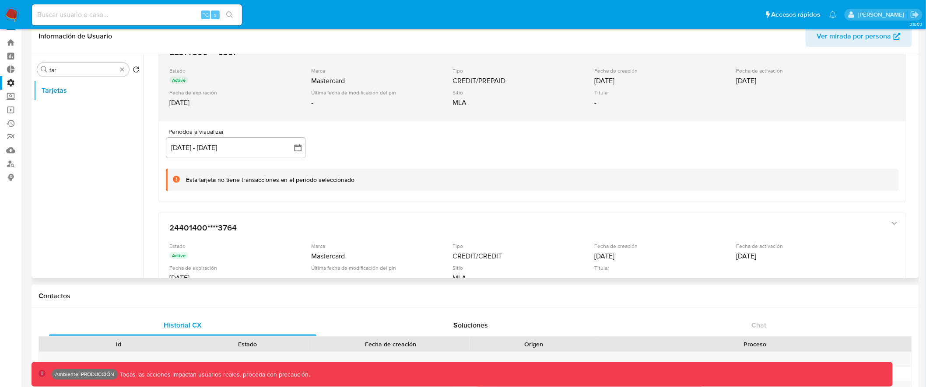
scroll to position [57, 0]
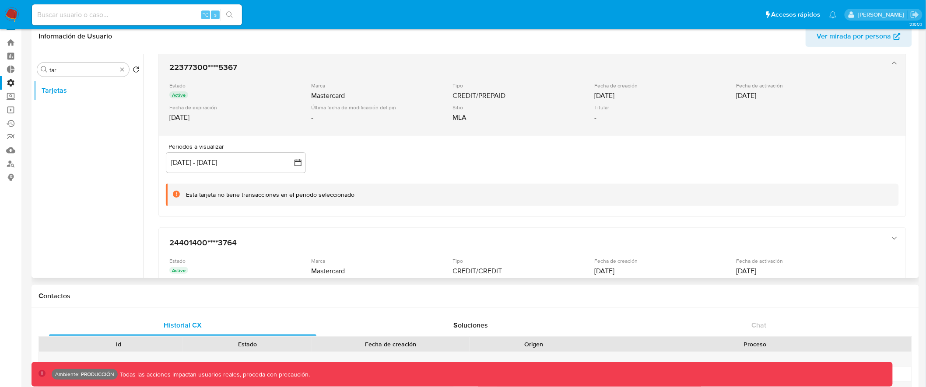
click at [426, 84] on div "Marca" at bounding box center [381, 85] width 140 height 7
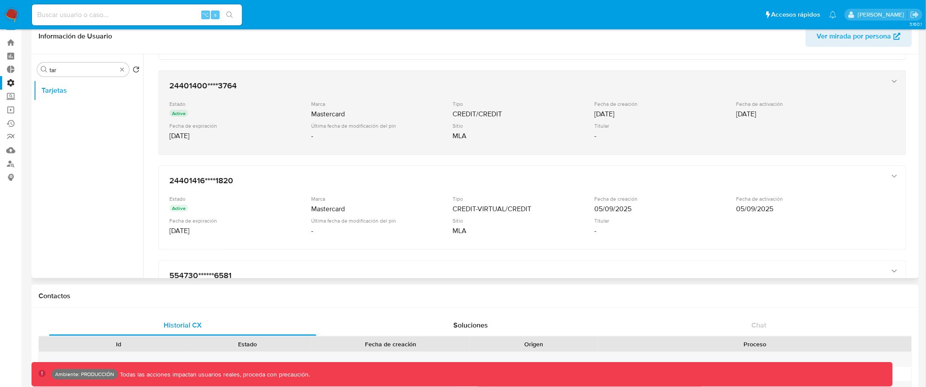
scroll to position [149, 0]
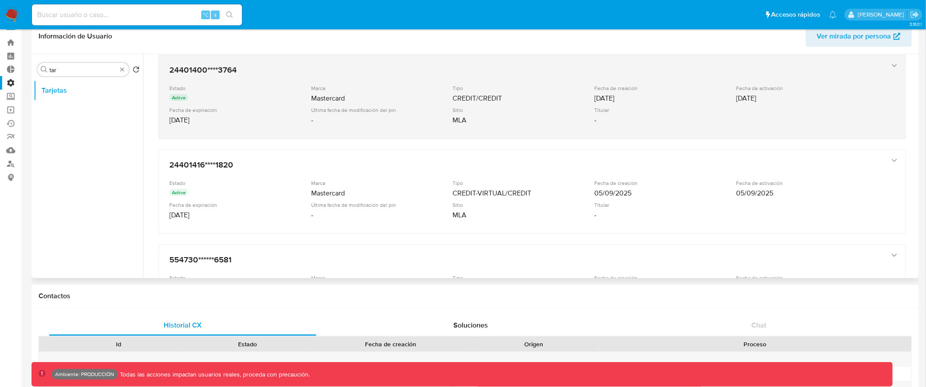
click at [399, 107] on div "Última fecha de modificación del pin" at bounding box center [381, 110] width 140 height 7
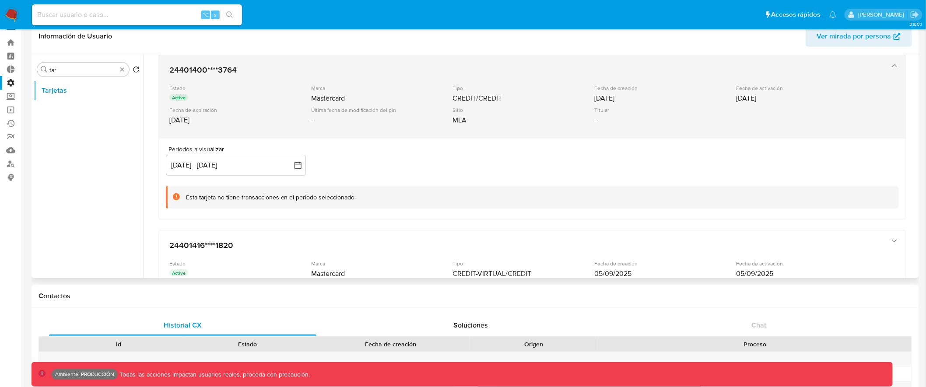
click at [399, 107] on div "Última fecha de modificación del pin" at bounding box center [381, 110] width 140 height 7
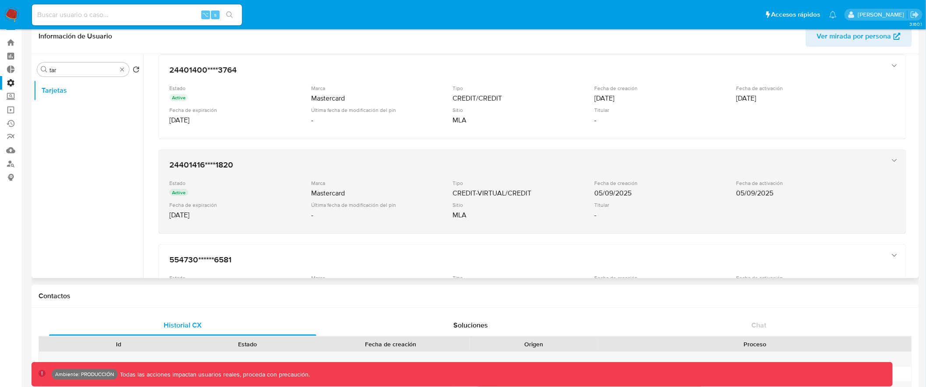
click at [399, 181] on div "Marca" at bounding box center [381, 183] width 140 height 7
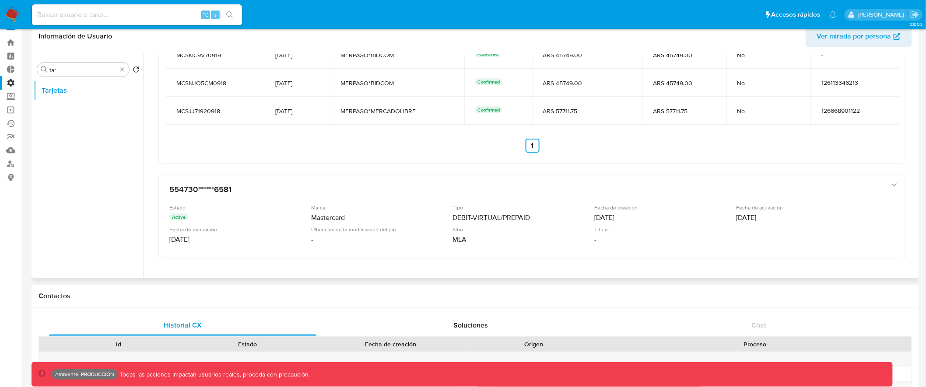
scroll to position [444, 0]
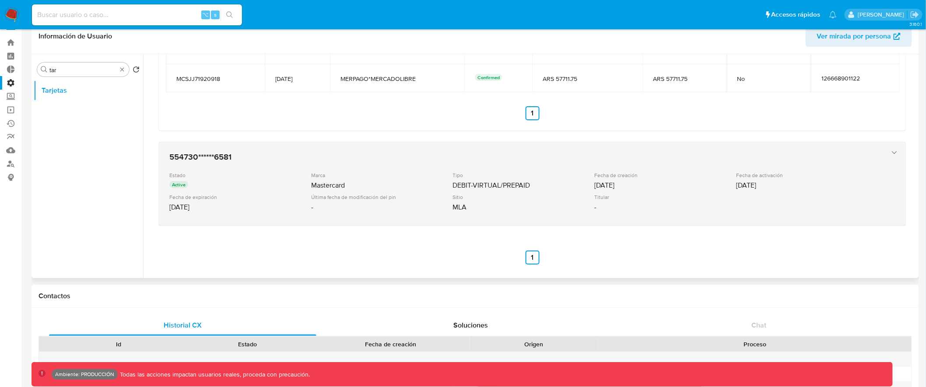
click at [345, 172] on div "Marca" at bounding box center [381, 175] width 140 height 7
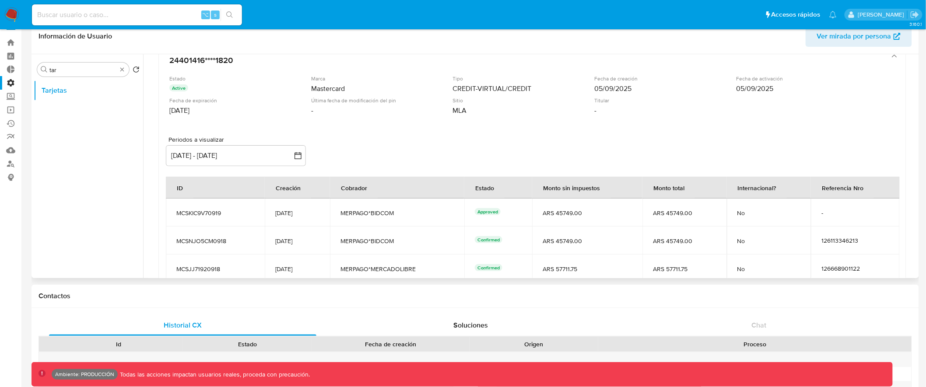
scroll to position [253, 0]
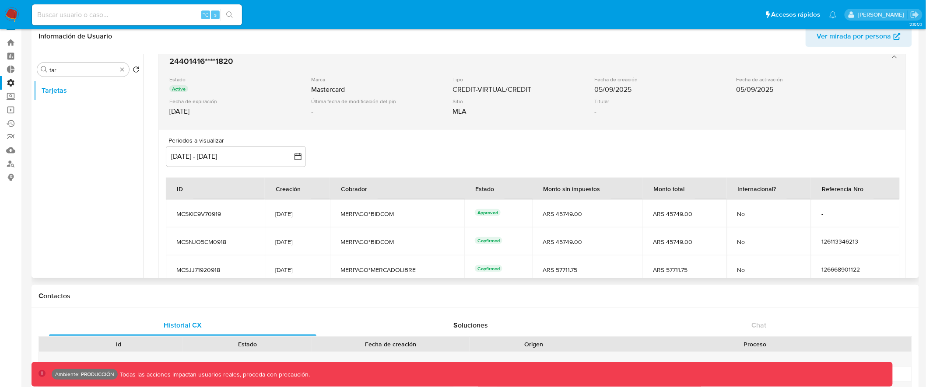
click at [519, 109] on div "MLA" at bounding box center [523, 111] width 140 height 9
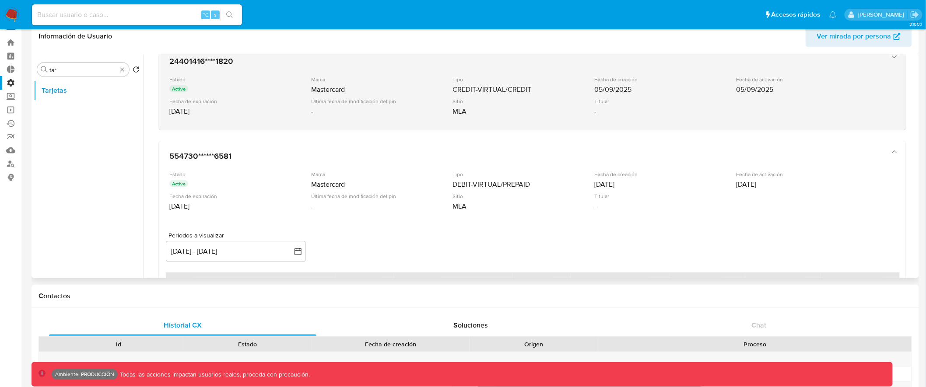
click at [519, 109] on div "MLA" at bounding box center [523, 111] width 140 height 9
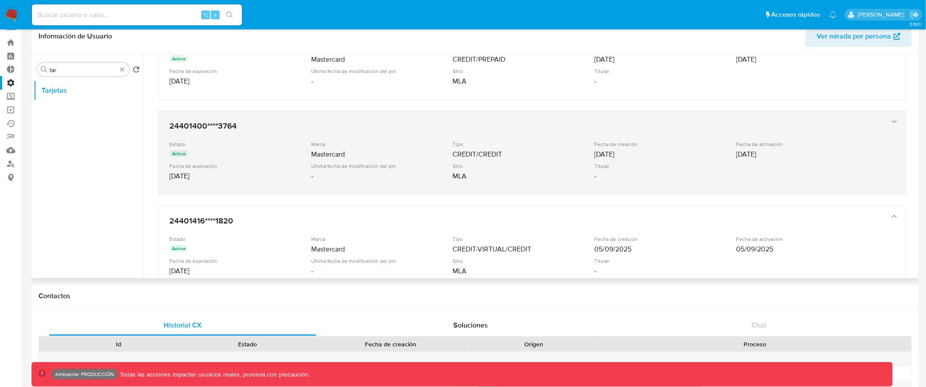
scroll to position [50, 0]
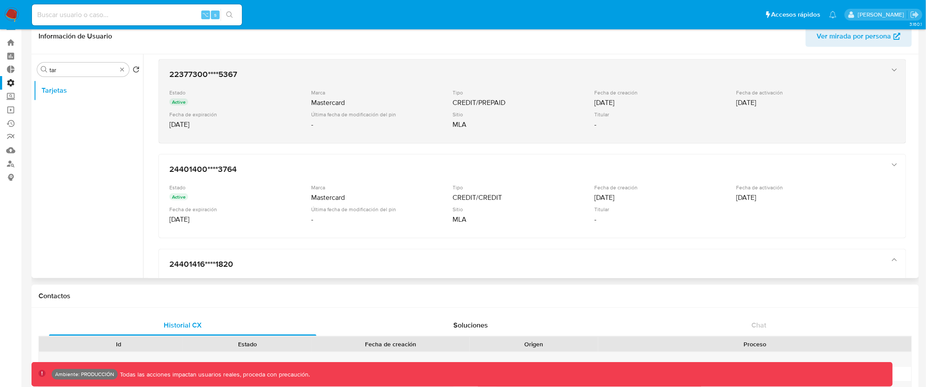
drag, startPoint x: 172, startPoint y: 102, endPoint x: 185, endPoint y: 102, distance: 12.7
click at [185, 102] on p "Active" at bounding box center [178, 101] width 19 height 7
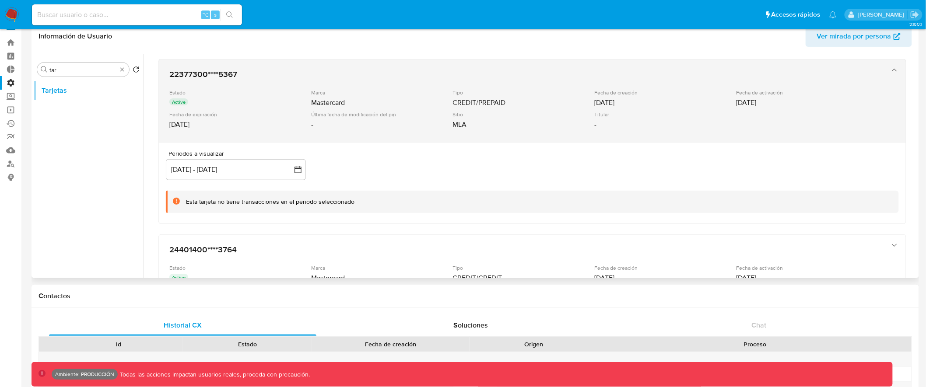
click at [189, 101] on div "Active" at bounding box center [239, 102] width 140 height 9
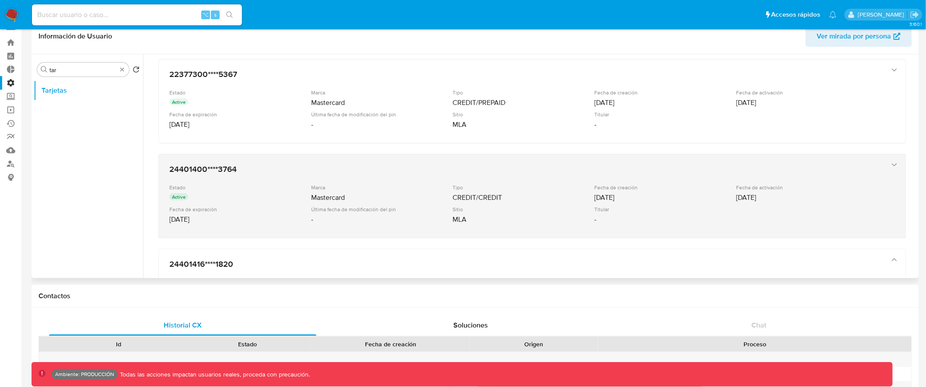
click at [201, 174] on h3 "24401400****3764" at bounding box center [523, 169] width 708 height 9
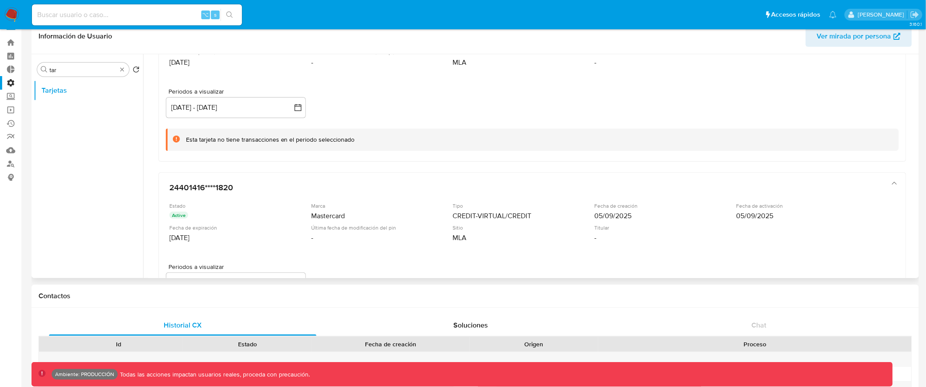
scroll to position [215, 0]
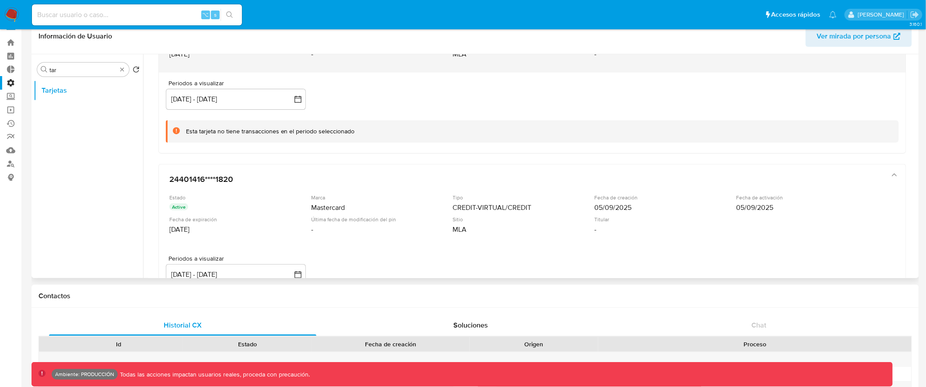
click at [288, 69] on div "24401400****3764 Estado Active Marca Mastercard Tipo CREDIT/CREDIT Fecha de cre…" at bounding box center [532, 31] width 747 height 84
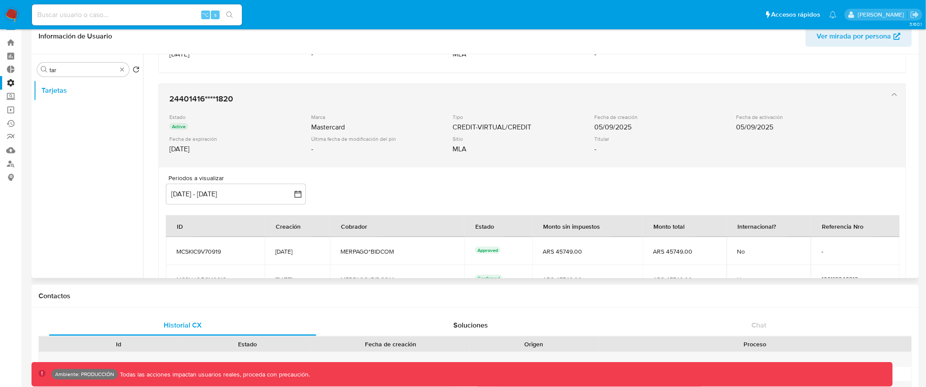
click at [298, 140] on div "Fecha de expiración" at bounding box center [239, 139] width 140 height 7
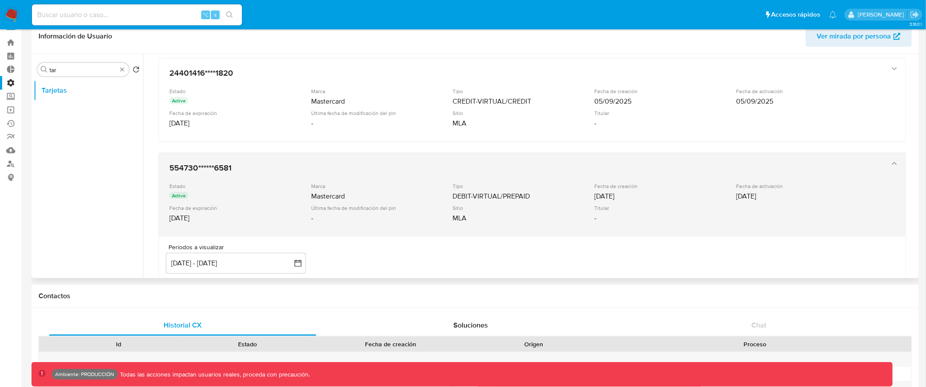
scroll to position [243, 0]
click at [581, 168] on h3 "554730******6581" at bounding box center [523, 165] width 708 height 9
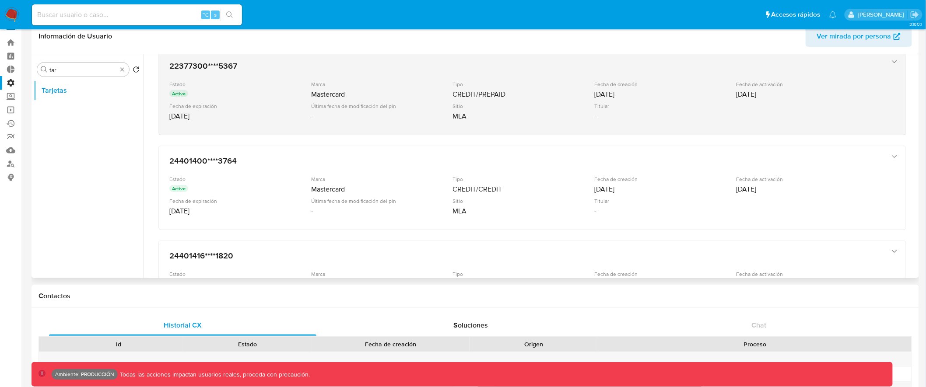
scroll to position [68, 0]
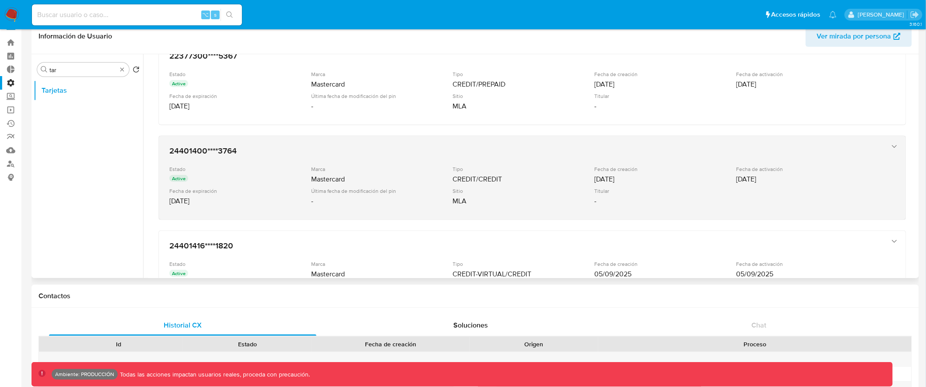
click at [437, 154] on h3 "24401400****3764" at bounding box center [523, 151] width 708 height 9
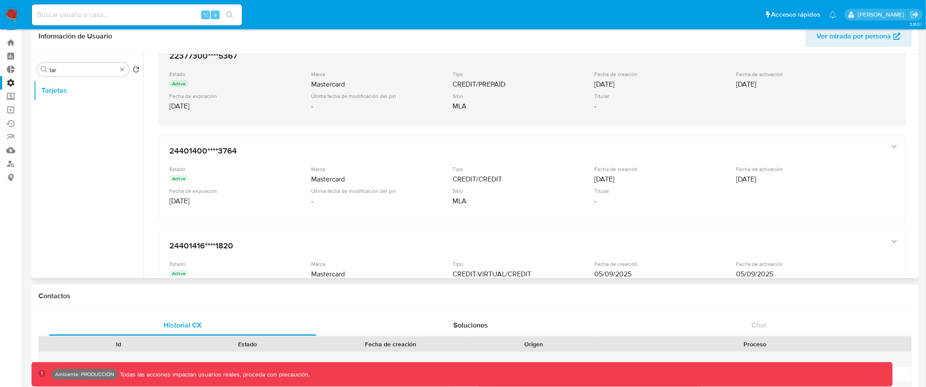
click at [417, 90] on div "Estado Active Marca Mastercard Tipo CREDIT/PREPAID Fecha de creación [DATE] Fec…" at bounding box center [523, 92] width 708 height 43
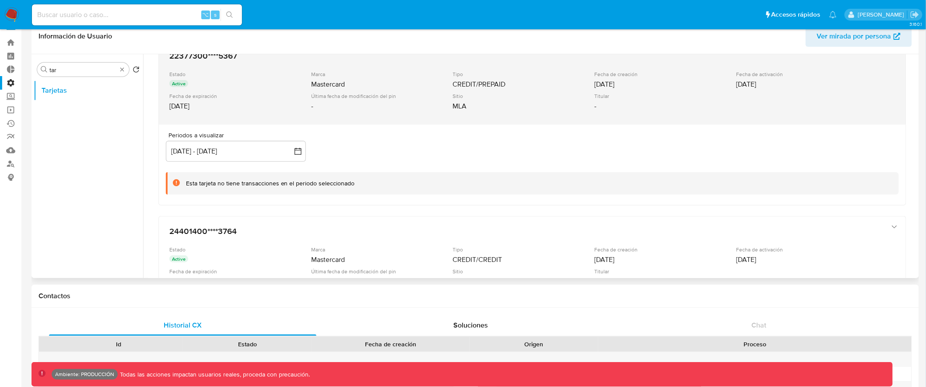
click at [417, 90] on div "Estado Active Marca Mastercard Tipo CREDIT/PREPAID Fecha de creación [DATE] Fec…" at bounding box center [523, 92] width 708 height 43
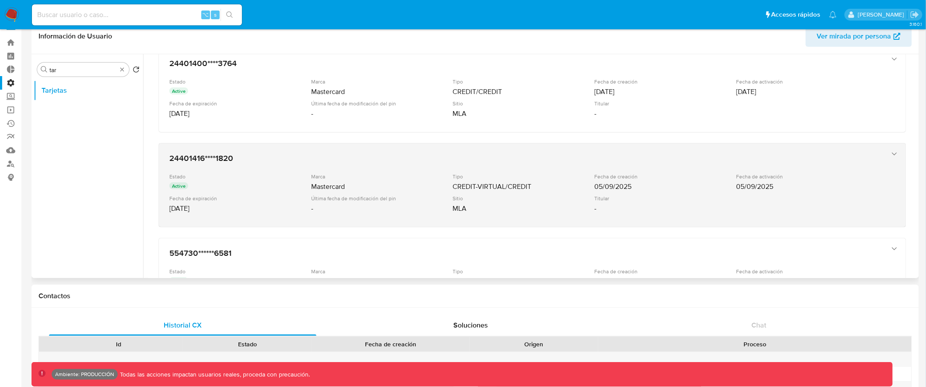
click at [423, 170] on div "24401416****1820 Estado Active Marca Mastercard Tipo CREDIT-VIRTUAL/CREDIT Fech…" at bounding box center [523, 185] width 715 height 71
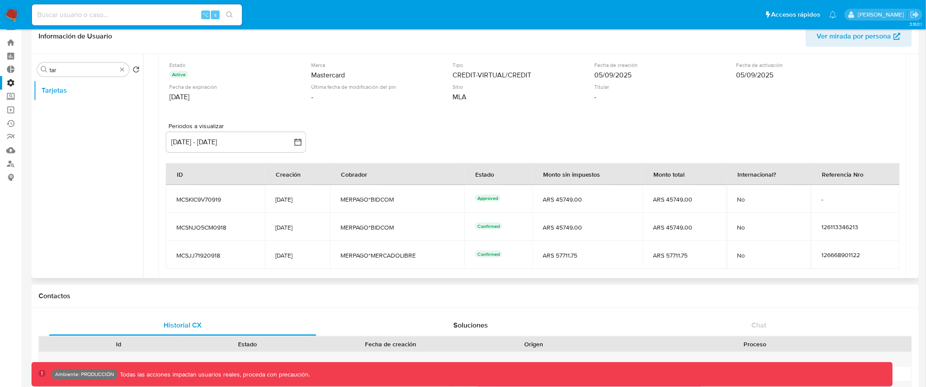
scroll to position [276, 0]
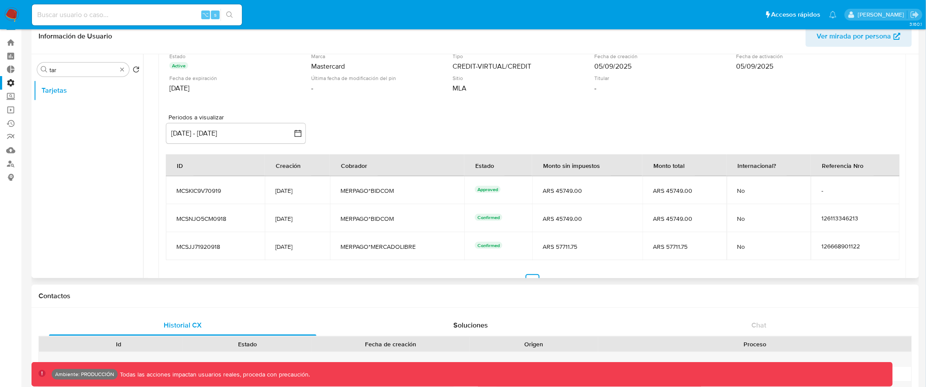
drag, startPoint x: 600, startPoint y: 219, endPoint x: 360, endPoint y: 188, distance: 242.6
click at [360, 188] on tbody "MCSKIC9V70919 [DATE] MERPAGO*BIDCOM Approved ARS 45749.00 ARS 45749.00 No - MCS…" at bounding box center [533, 218] width 734 height 84
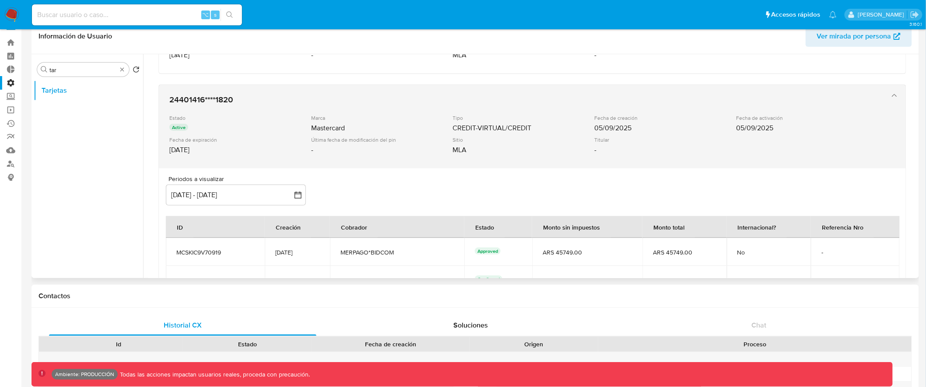
scroll to position [213, 0]
click at [420, 129] on div "Mastercard" at bounding box center [381, 129] width 140 height 9
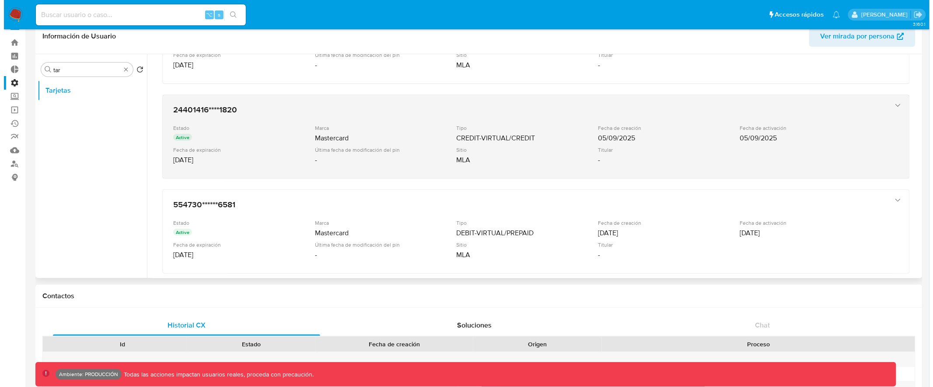
scroll to position [0, 0]
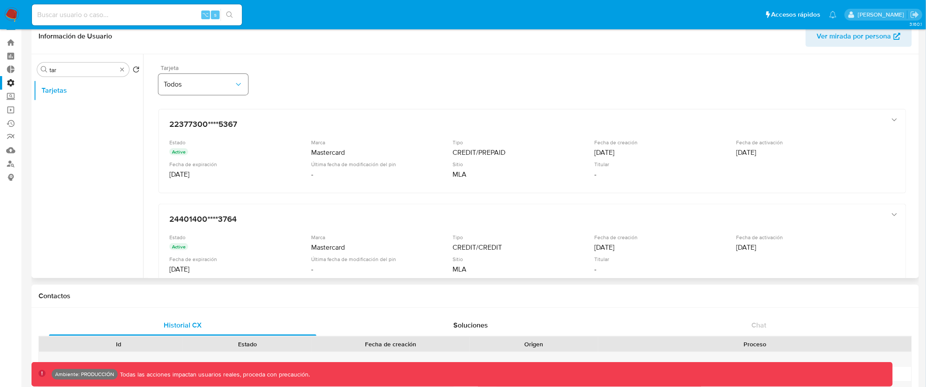
click at [238, 77] on button "Todos" at bounding box center [203, 84] width 90 height 21
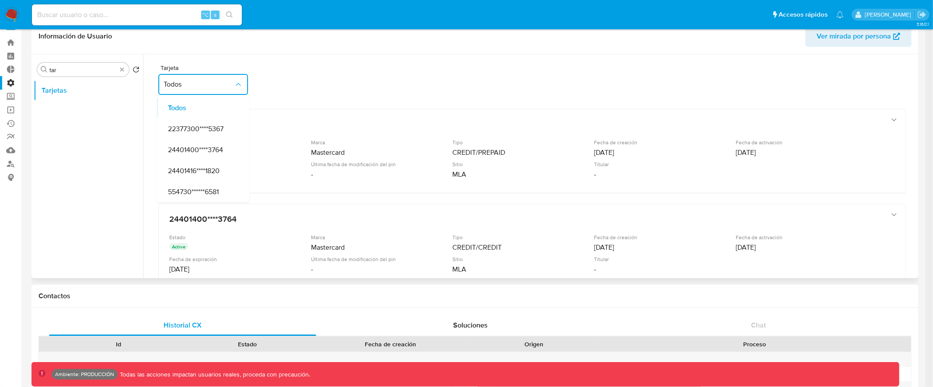
click at [329, 68] on div "Tarjeta Todos Todos 22377300****5367 24401400****3764 24401416****1820 554730**…" at bounding box center [532, 82] width 748 height 34
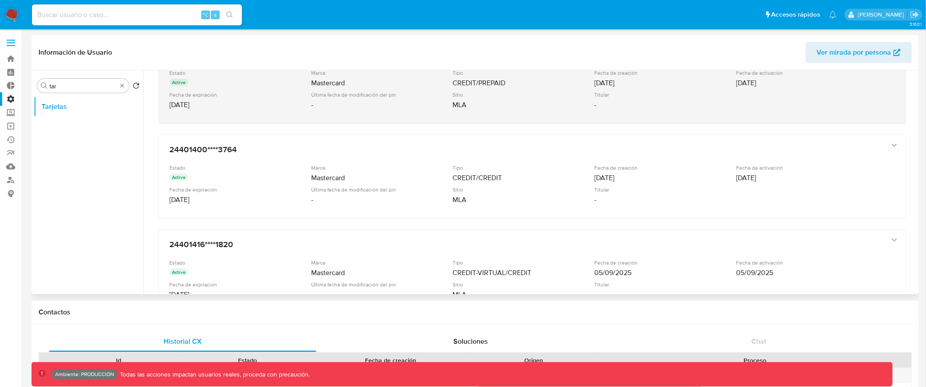
scroll to position [102, 0]
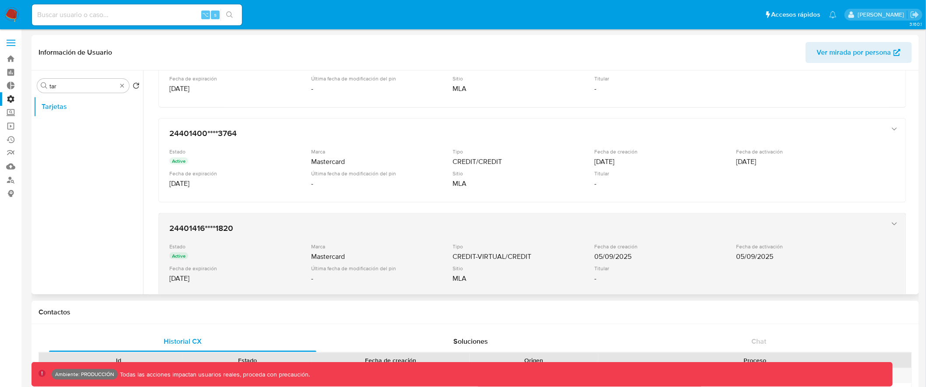
drag, startPoint x: 593, startPoint y: 257, endPoint x: 636, endPoint y: 256, distance: 42.9
click at [636, 256] on div "05/09/2025" at bounding box center [664, 256] width 140 height 9
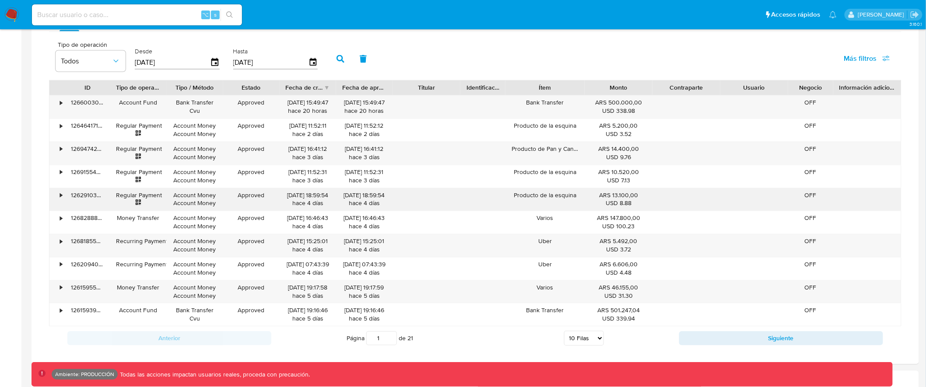
scroll to position [610, 0]
click at [735, 336] on button "Siguiente" at bounding box center [781, 338] width 204 height 14
type input "2"
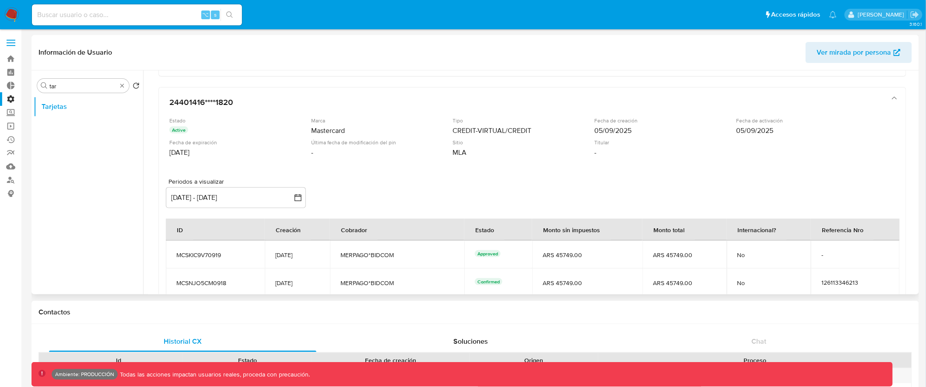
scroll to position [241, 0]
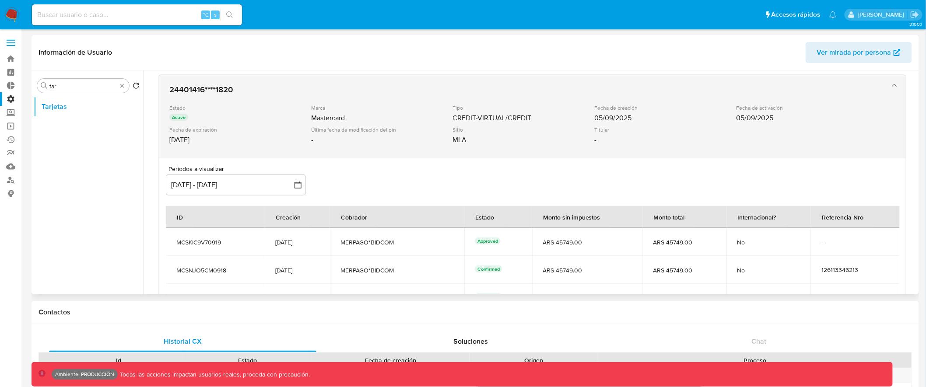
click at [464, 129] on div "Sitio" at bounding box center [523, 129] width 140 height 7
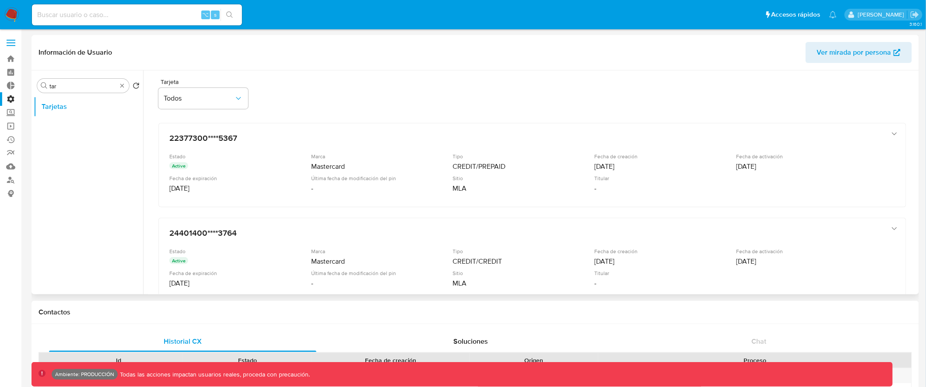
scroll to position [0, 0]
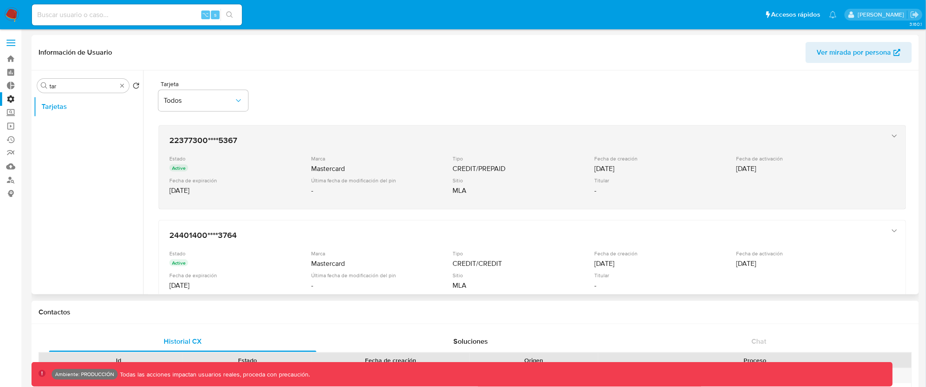
click at [315, 155] on div "Marca" at bounding box center [381, 158] width 140 height 7
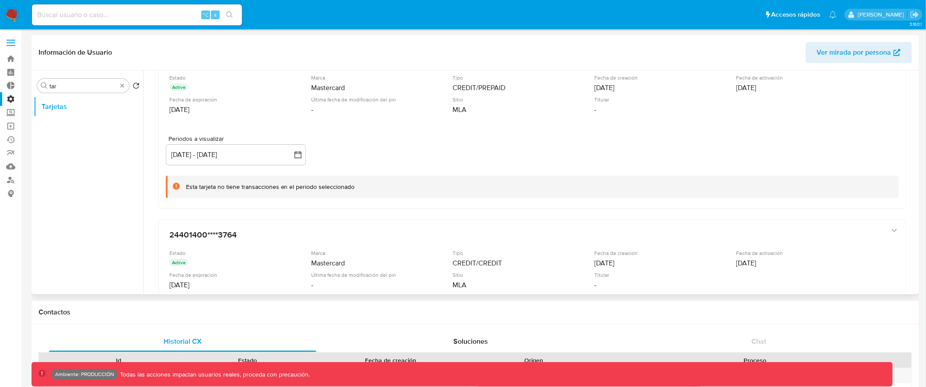
scroll to position [25, 0]
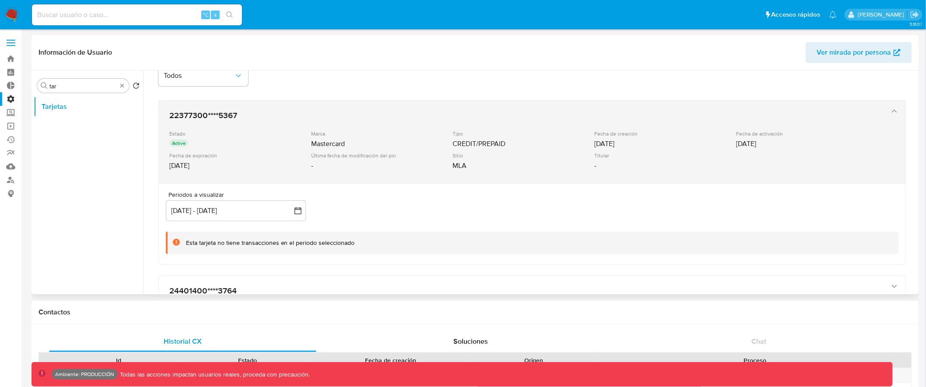
click at [391, 107] on div "22377300****5367 Estado Active Marca Mastercard Tipo CREDIT/PREPAID Fecha de cr…" at bounding box center [523, 142] width 715 height 71
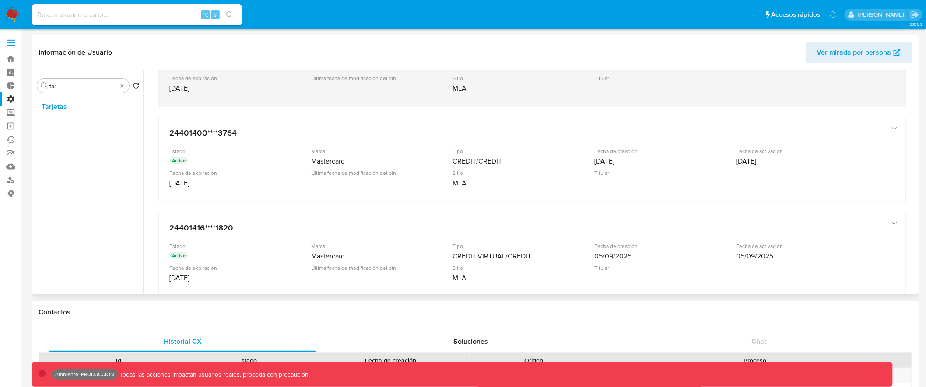
scroll to position [207, 0]
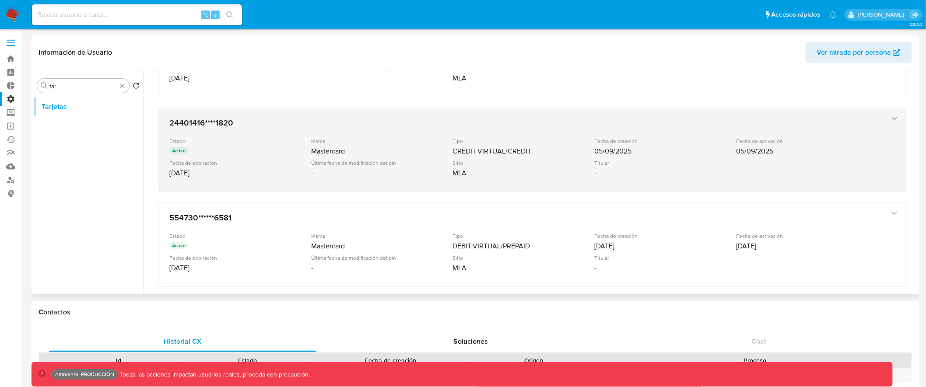
click at [388, 164] on div "Última fecha de modificación del pin" at bounding box center [381, 163] width 140 height 7
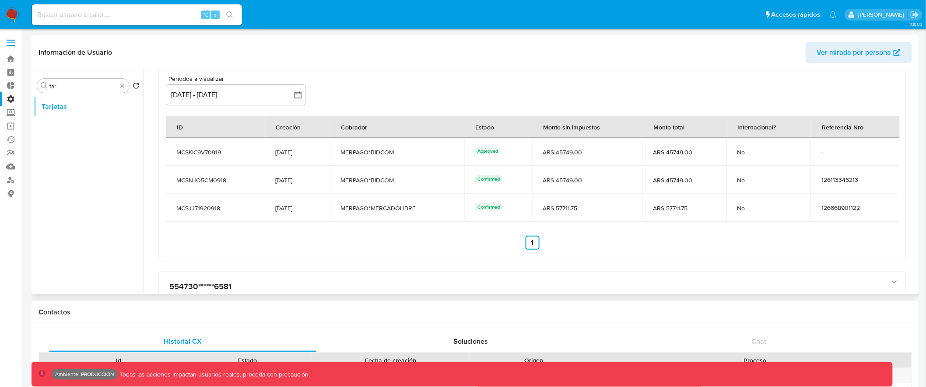
scroll to position [371, 0]
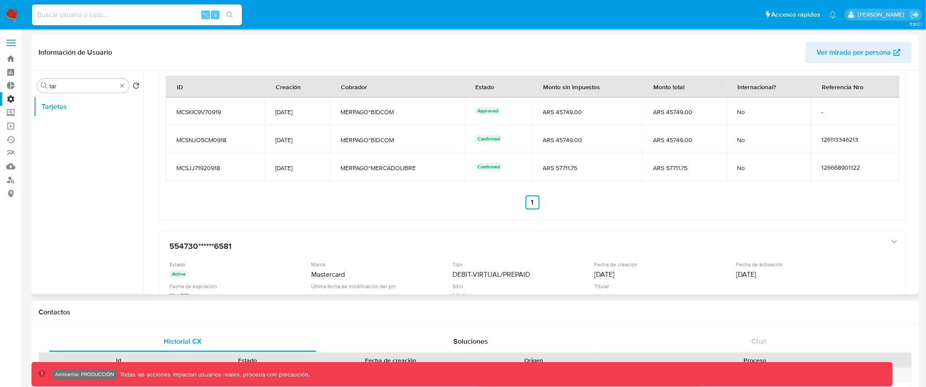
click at [428, 192] on section "ID Creación Cobrador Estado Monto sin impuestos Monto total Internacional? Refe…" at bounding box center [532, 143] width 733 height 134
